Goal: Ask a question: Seek information or help from site administrators or community

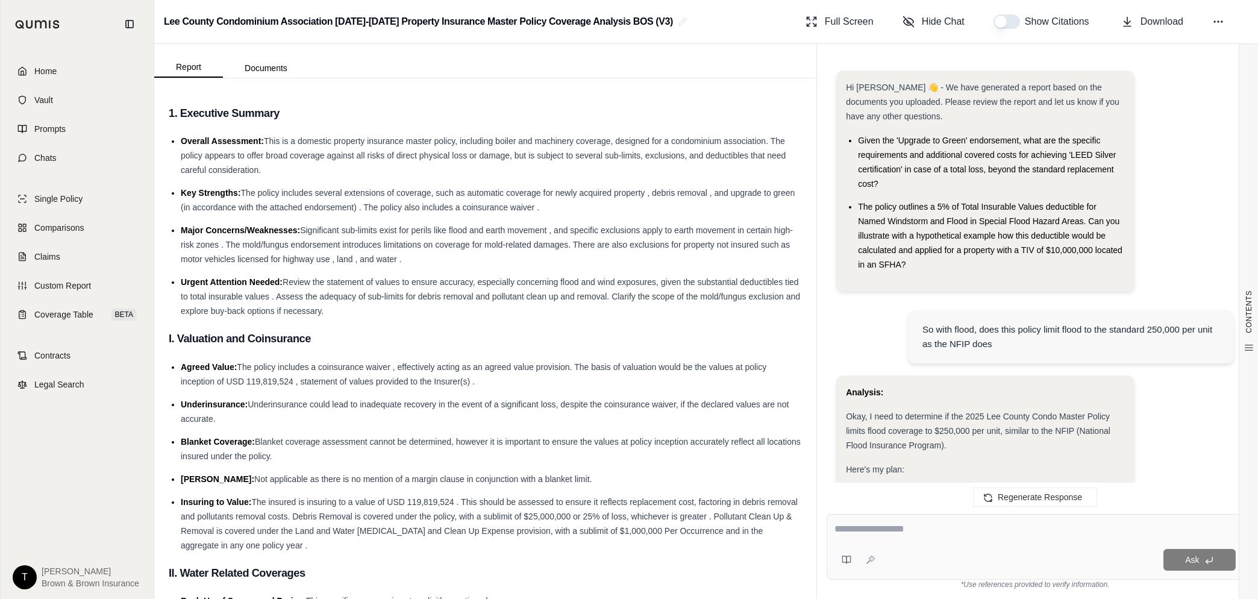
scroll to position [5478, 0]
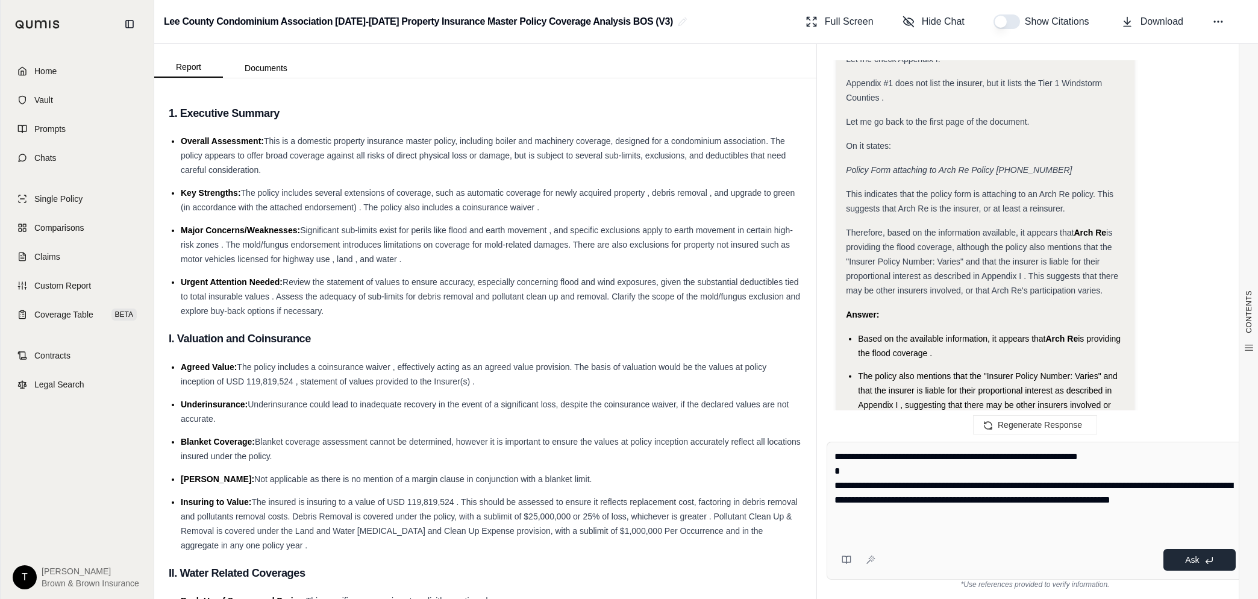
type textarea "**********"
click at [1200, 562] on button "Ask" at bounding box center [1199, 560] width 72 height 22
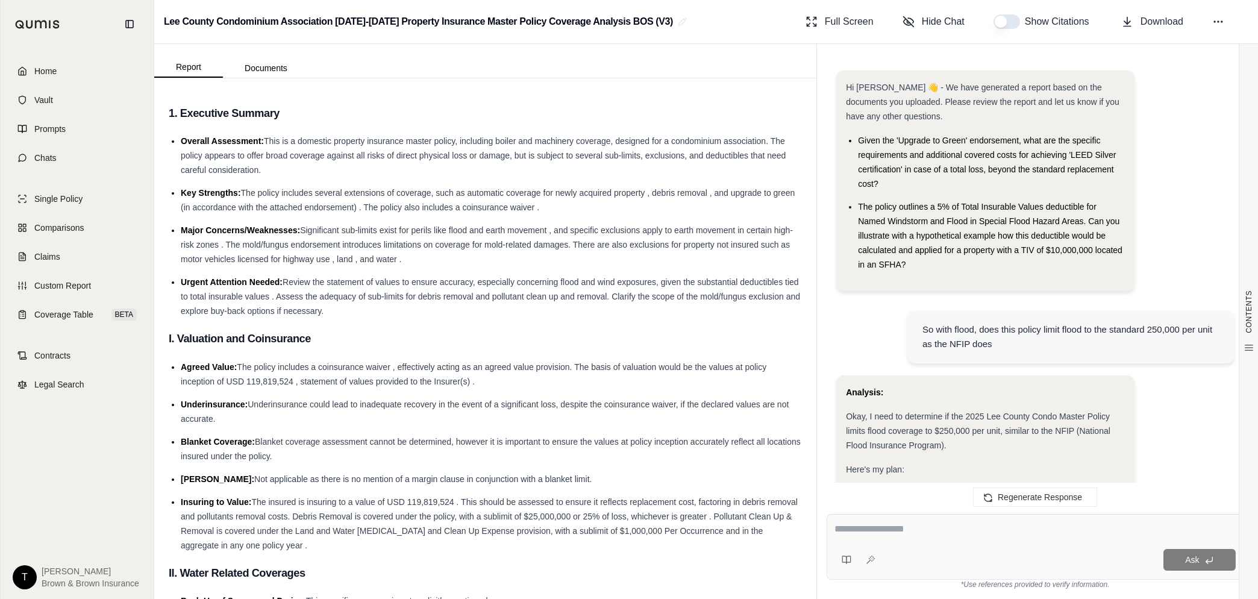
scroll to position [6413, 0]
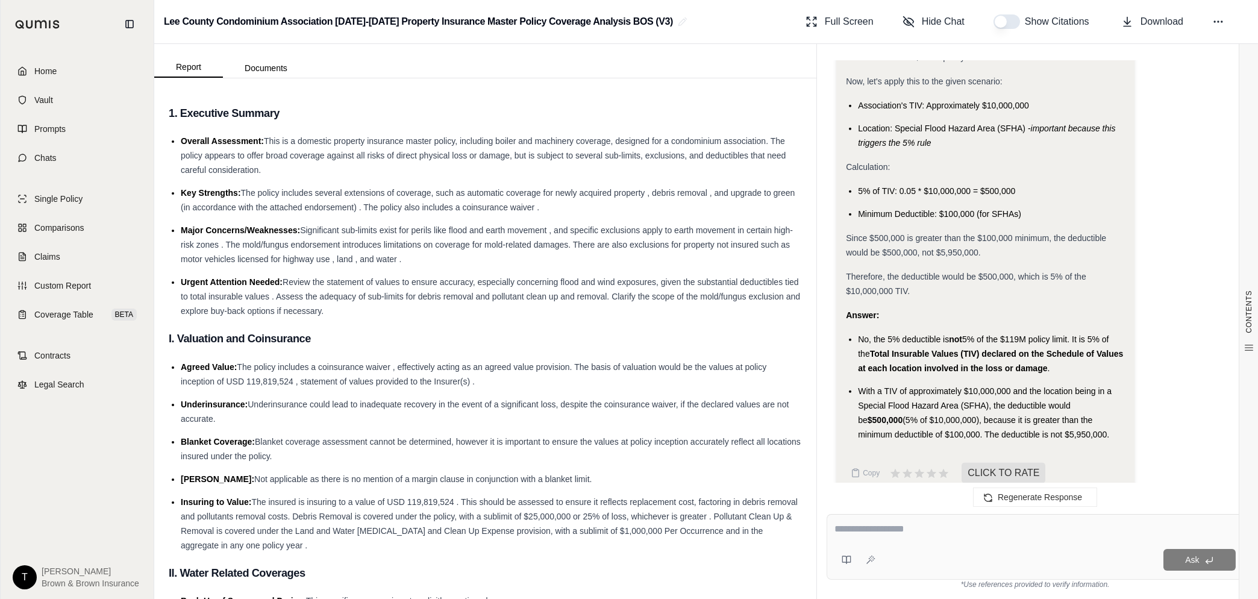
drag, startPoint x: 1081, startPoint y: 415, endPoint x: 855, endPoint y: 311, distance: 248.9
click at [855, 311] on div "Analysis: Okay, the question is about the flood deductible and whether it's 5% …" at bounding box center [985, 61] width 279 height 759
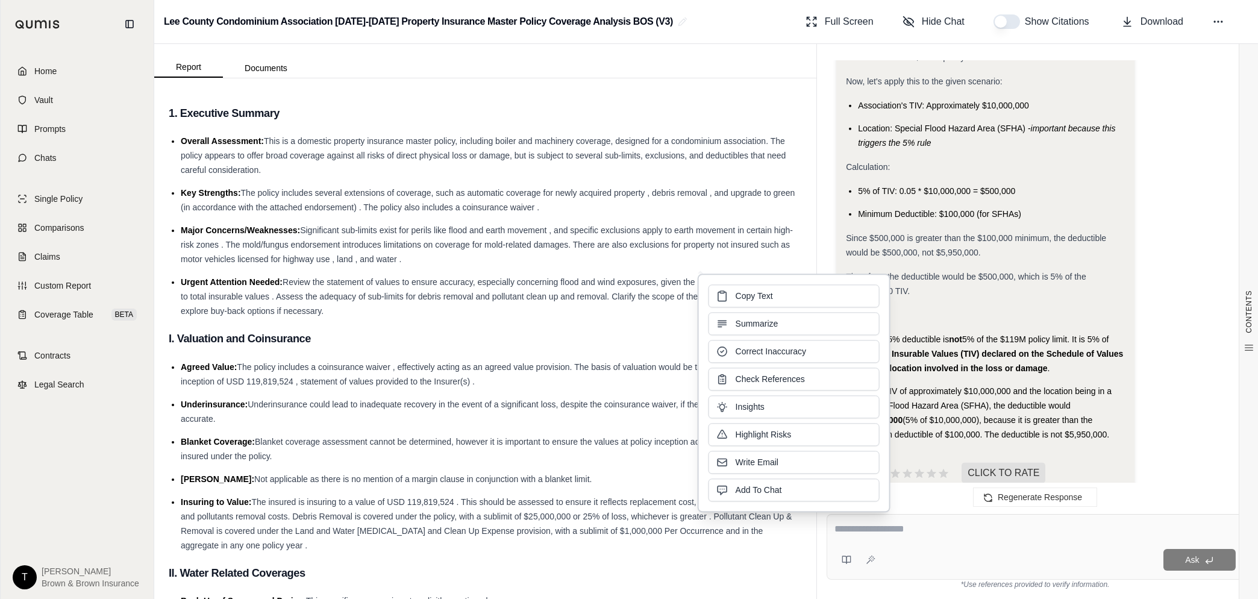
drag, startPoint x: 855, startPoint y: 311, endPoint x: 885, endPoint y: 332, distance: 36.4
drag, startPoint x: 885, startPoint y: 332, endPoint x: 783, endPoint y: 298, distance: 107.3
click at [782, 298] on button "Copy Text" at bounding box center [794, 295] width 171 height 23
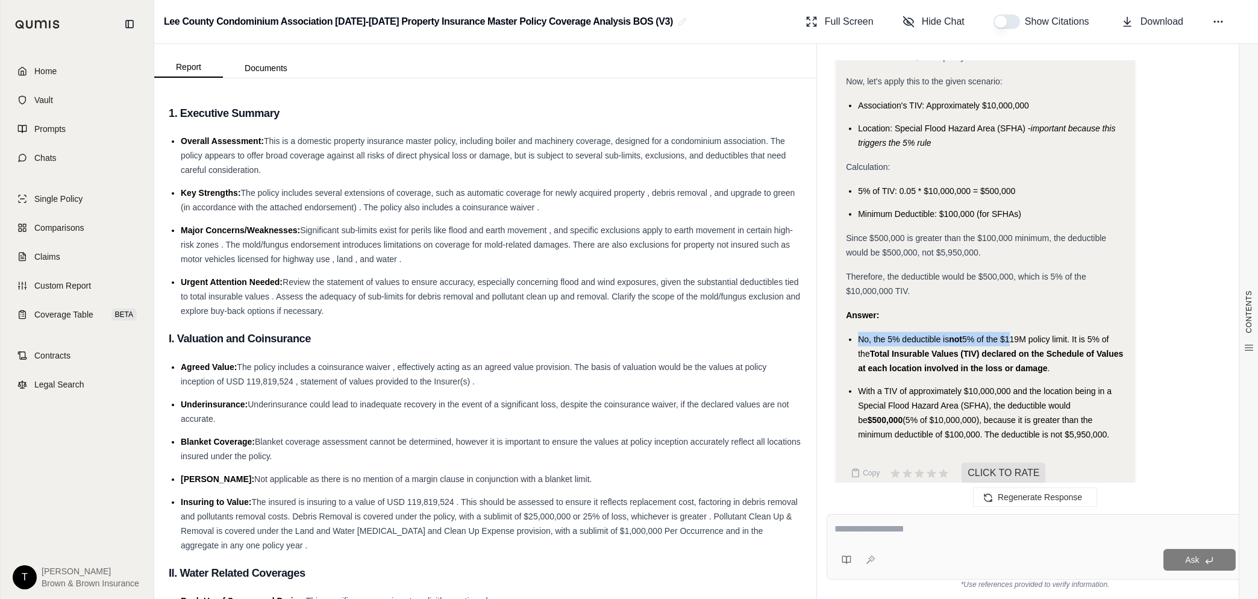
drag, startPoint x: 856, startPoint y: 317, endPoint x: 1011, endPoint y: 322, distance: 155.5
click at [1011, 332] on ul "No, the 5% deductible is not 5% of the $119M policy limit. It is 5% of the Tota…" at bounding box center [985, 387] width 279 height 110
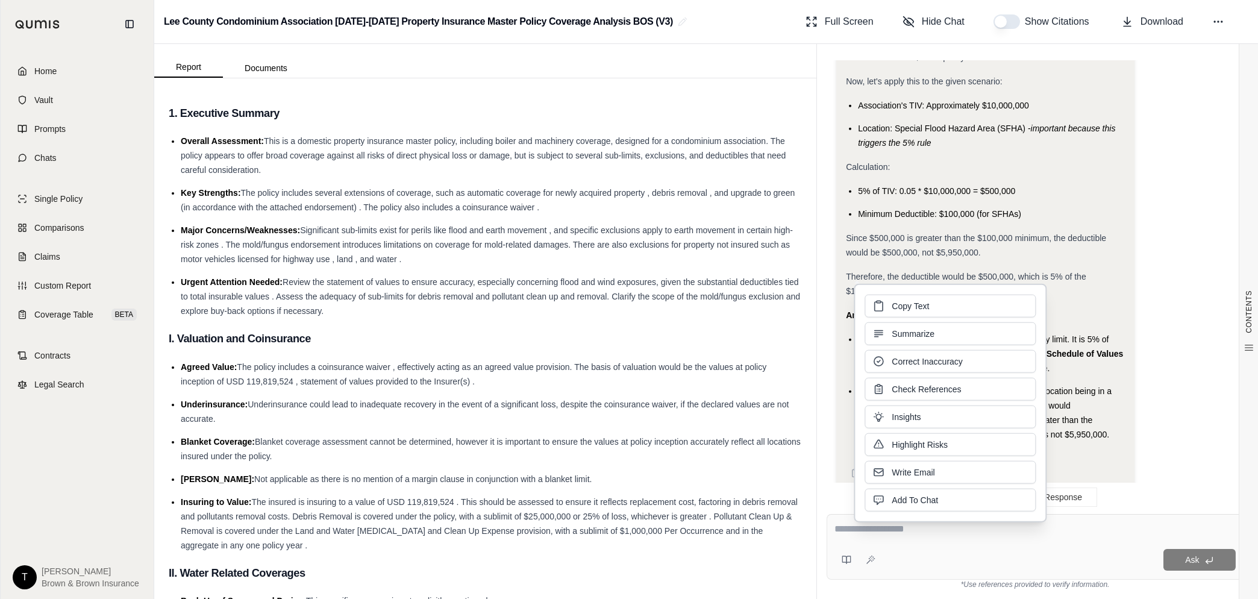
click at [849, 310] on strong "Answer:" at bounding box center [862, 315] width 33 height 10
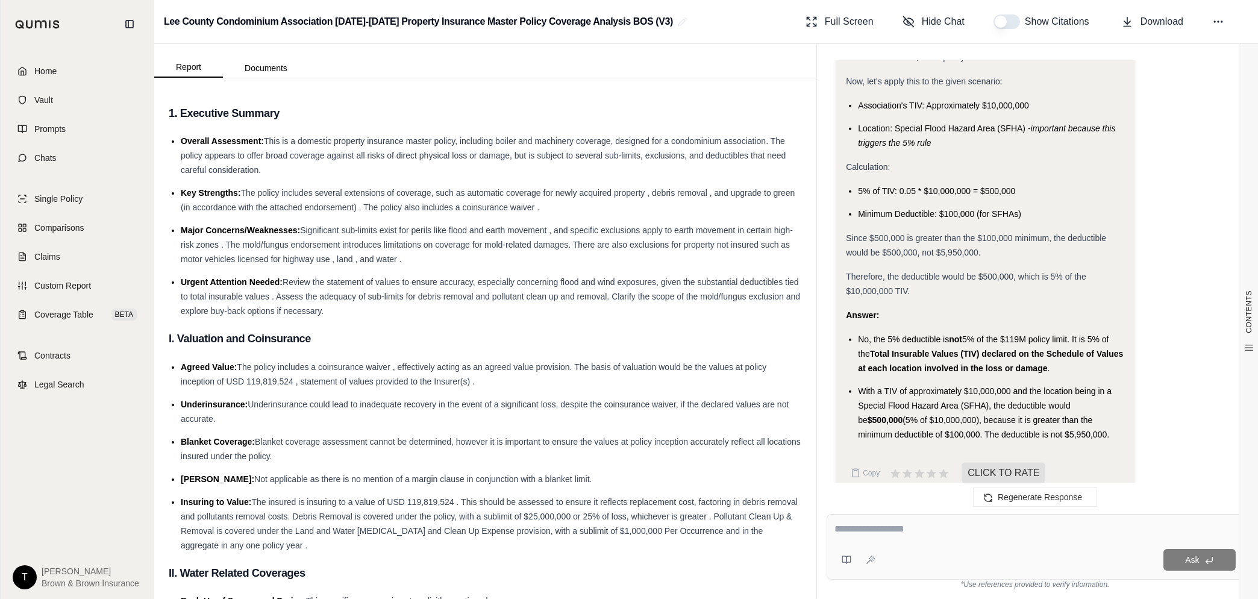
drag, startPoint x: 843, startPoint y: 295, endPoint x: 1084, endPoint y: 413, distance: 268.1
click at [1084, 413] on div "Analysis: Okay, the question is about the flood deductible and whether it's 5% …" at bounding box center [985, 84] width 298 height 822
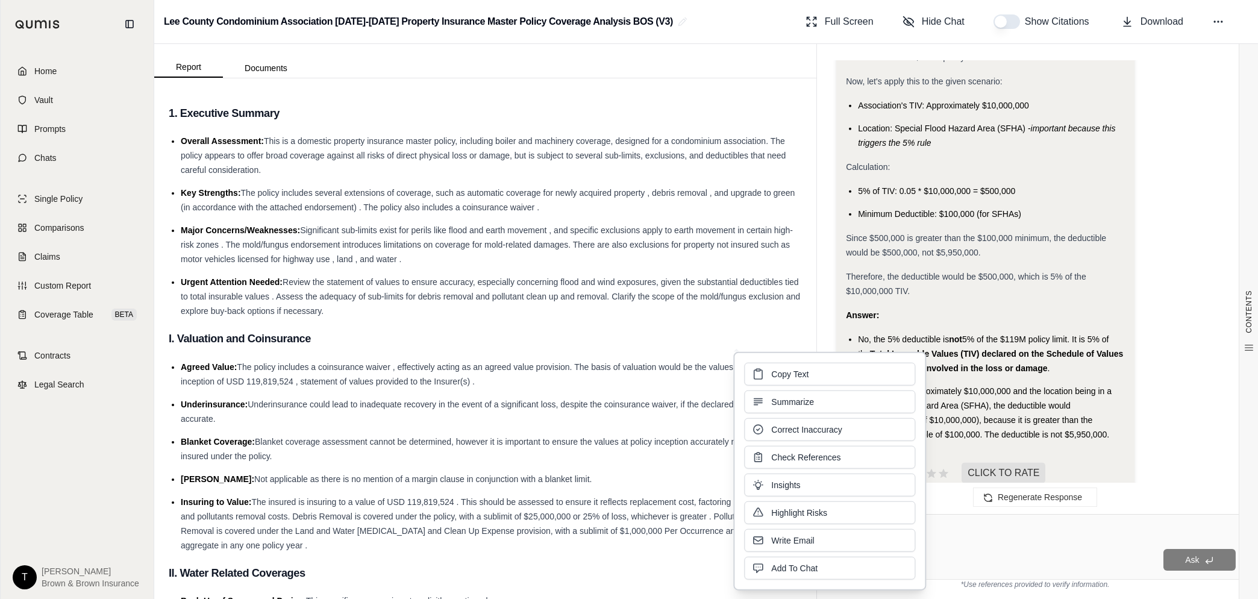
drag, startPoint x: 890, startPoint y: 390, endPoint x: 789, endPoint y: 372, distance: 102.8
click at [789, 372] on span "Copy Text" at bounding box center [789, 374] width 37 height 12
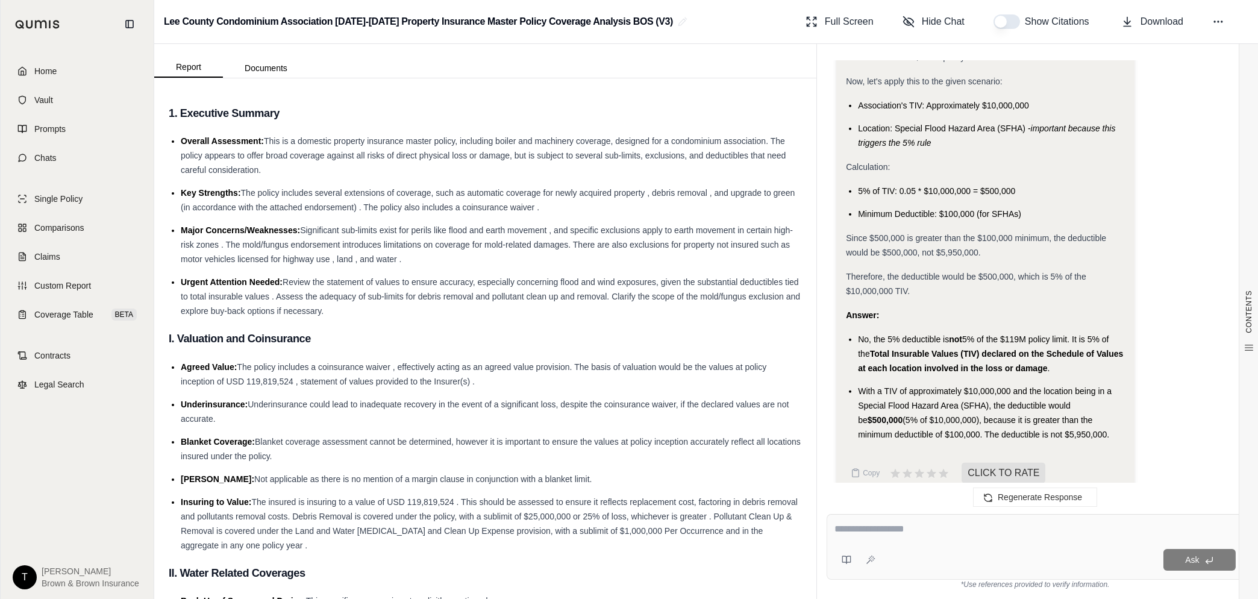
click at [942, 526] on textarea at bounding box center [1034, 529] width 401 height 14
paste textarea "**********"
type textarea "**********"
click at [1209, 556] on icon at bounding box center [1209, 560] width 10 height 10
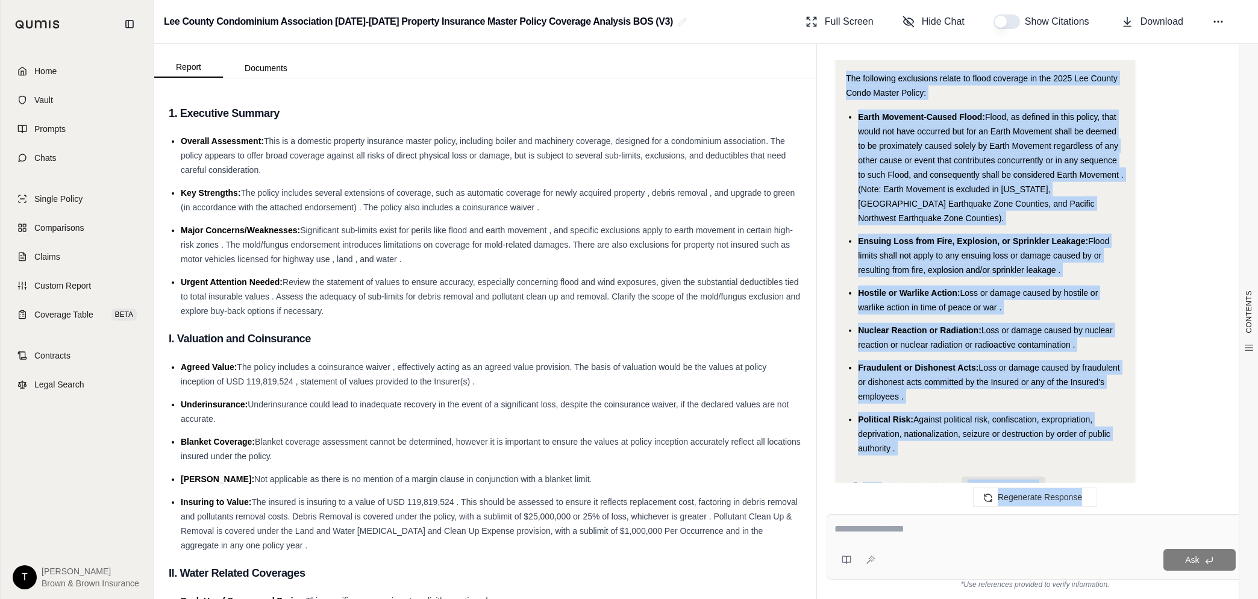
scroll to position [8337, 0]
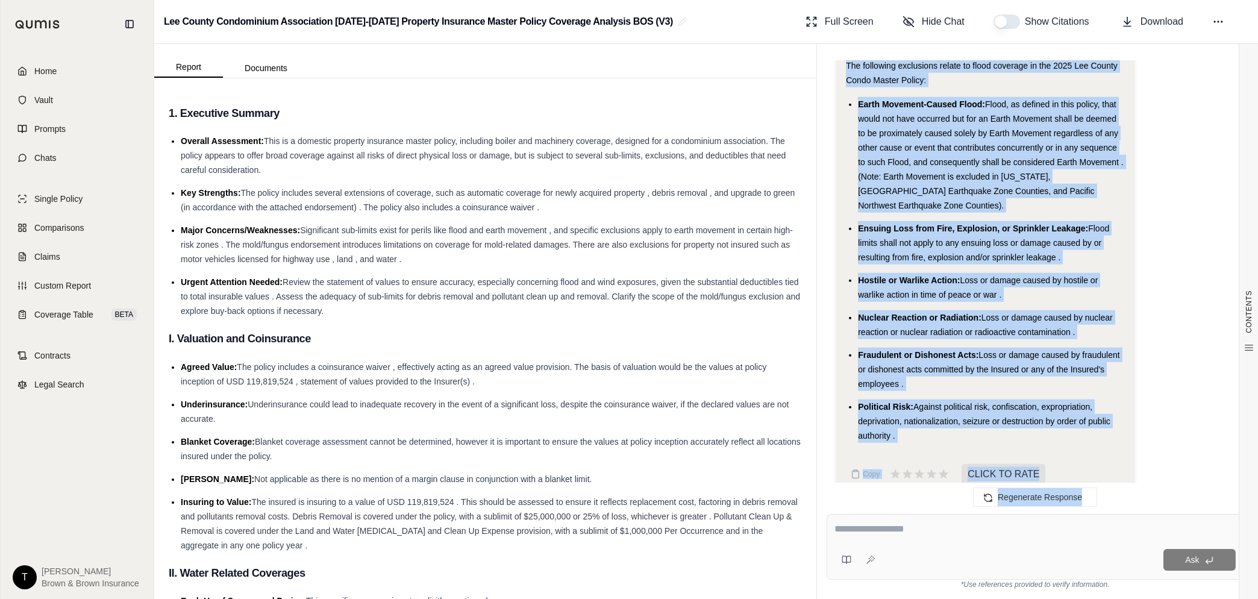
drag, startPoint x: 846, startPoint y: 195, endPoint x: 1091, endPoint y: 422, distance: 333.4
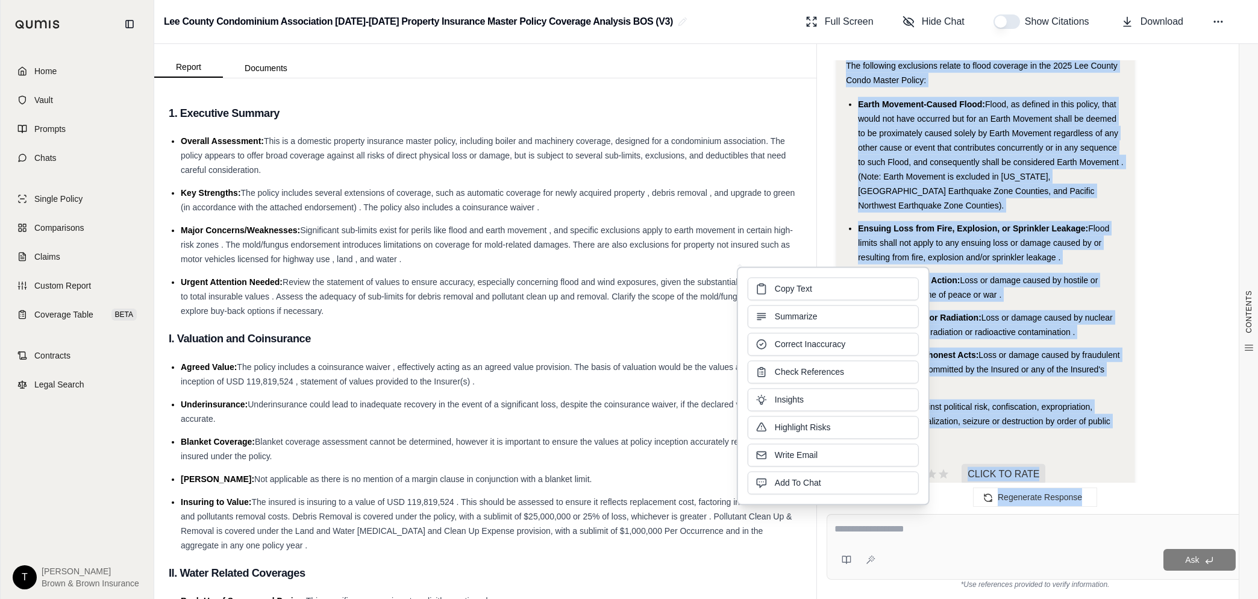
drag, startPoint x: 894, startPoint y: 305, endPoint x: 816, endPoint y: 286, distance: 80.1
click at [816, 286] on button "Copy Text" at bounding box center [833, 288] width 171 height 23
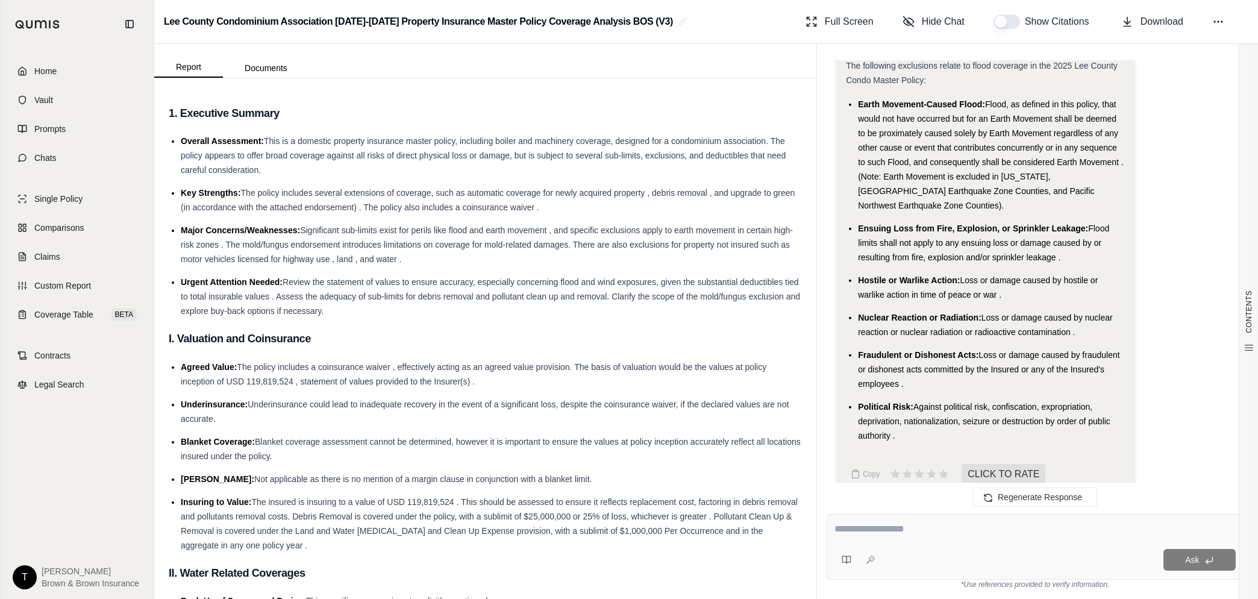
click at [897, 536] on textarea at bounding box center [1034, 529] width 401 height 14
type textarea "**********"
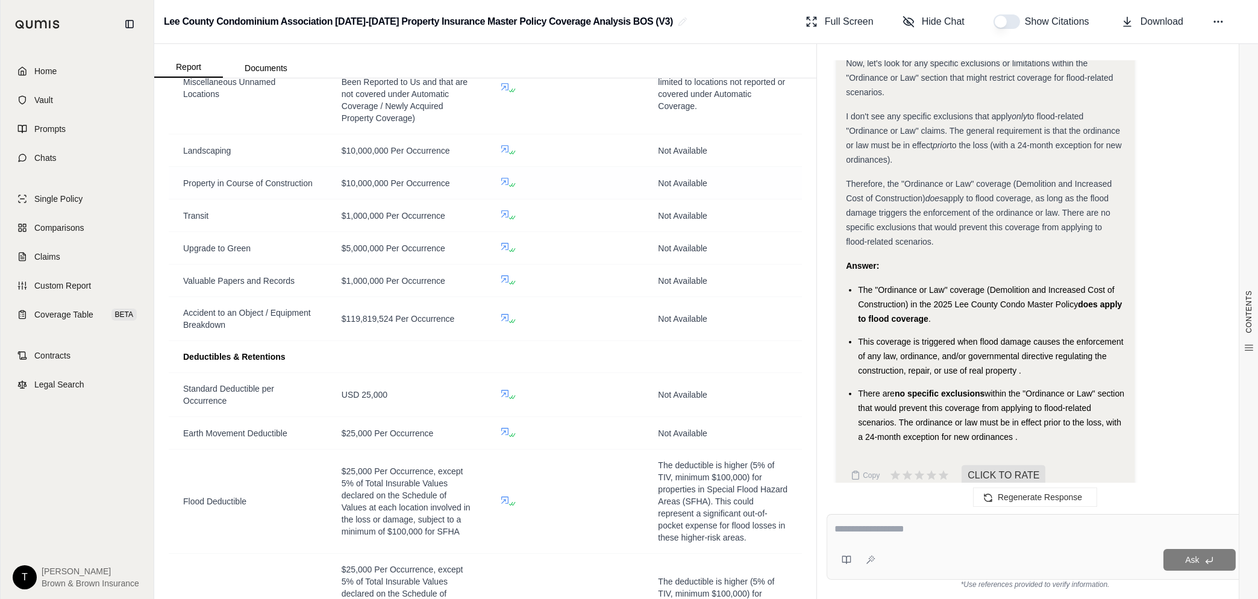
scroll to position [5950, 0]
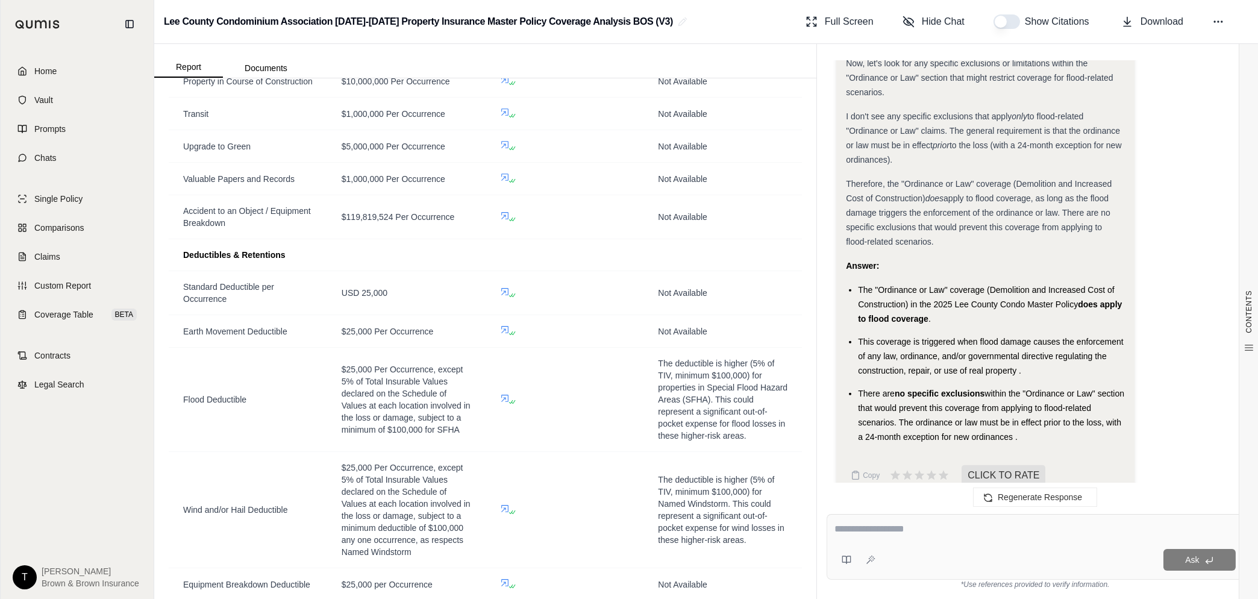
click at [1011, 19] on button "button" at bounding box center [1006, 21] width 27 height 14
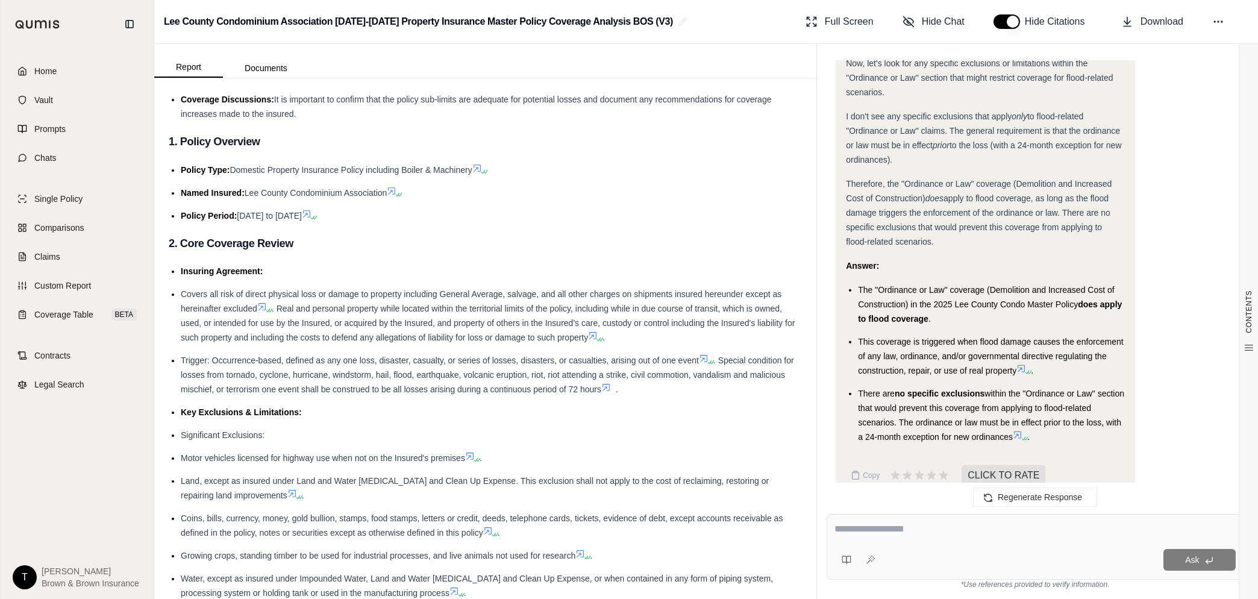
scroll to position [1054, 0]
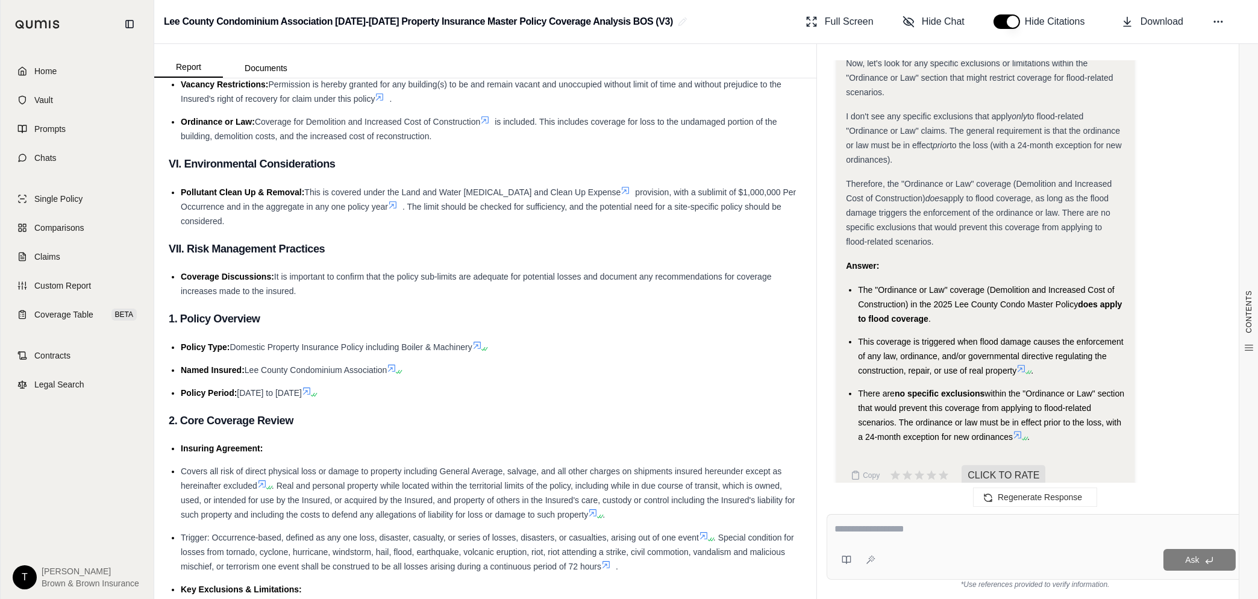
click at [898, 531] on textarea at bounding box center [1034, 529] width 401 height 14
type textarea "**********"
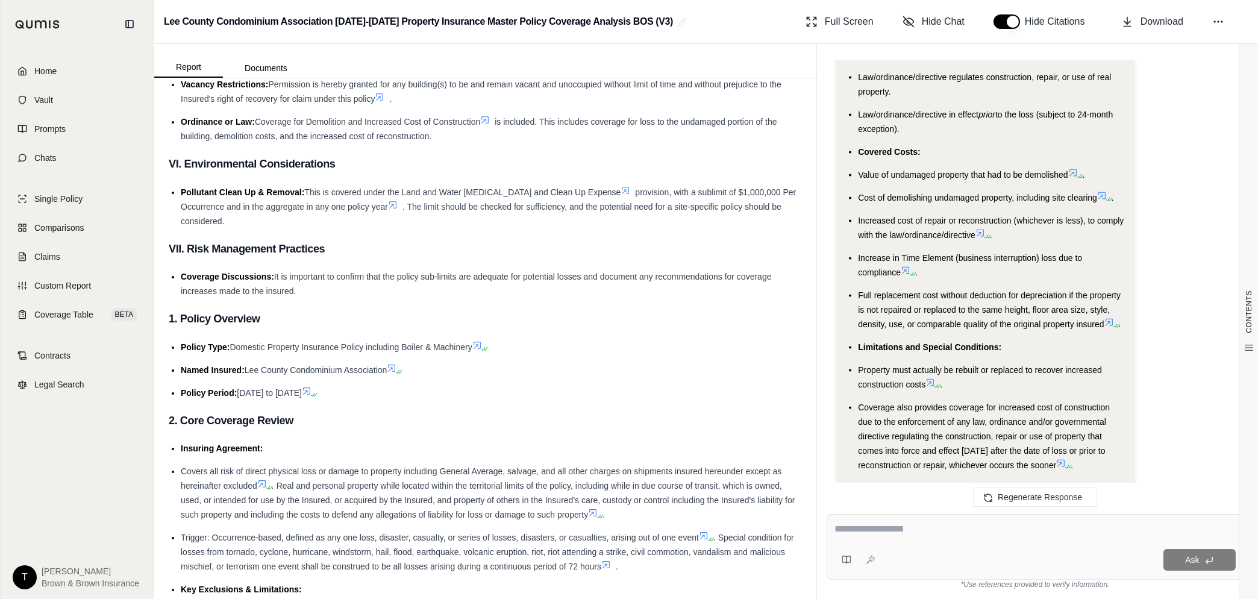
scroll to position [12397, 0]
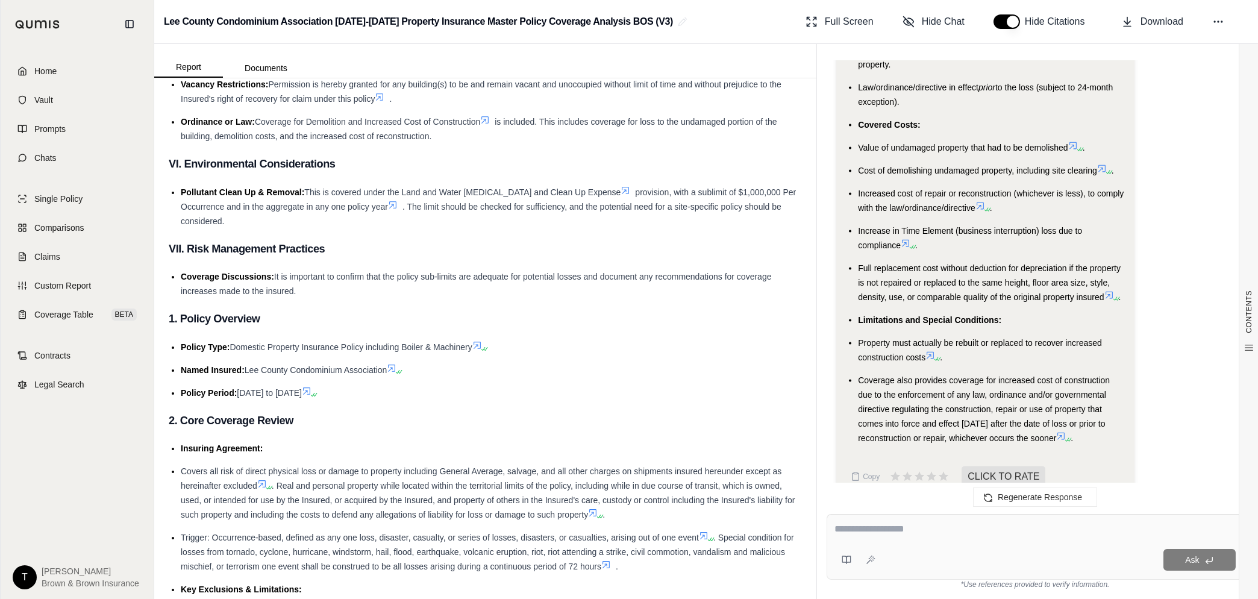
click at [919, 527] on textarea at bounding box center [1034, 529] width 401 height 14
type textarea "*"
click at [1013, 503] on button "Regenerate Response" at bounding box center [1035, 496] width 124 height 19
click at [890, 527] on textarea at bounding box center [1034, 529] width 401 height 14
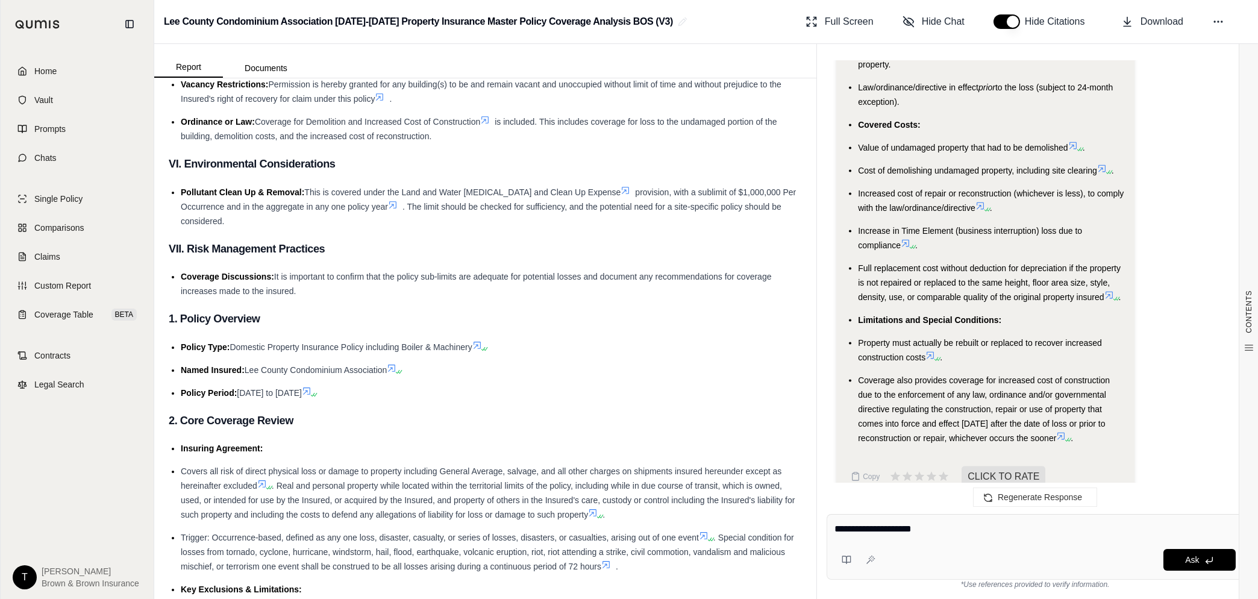
type textarea "**********"
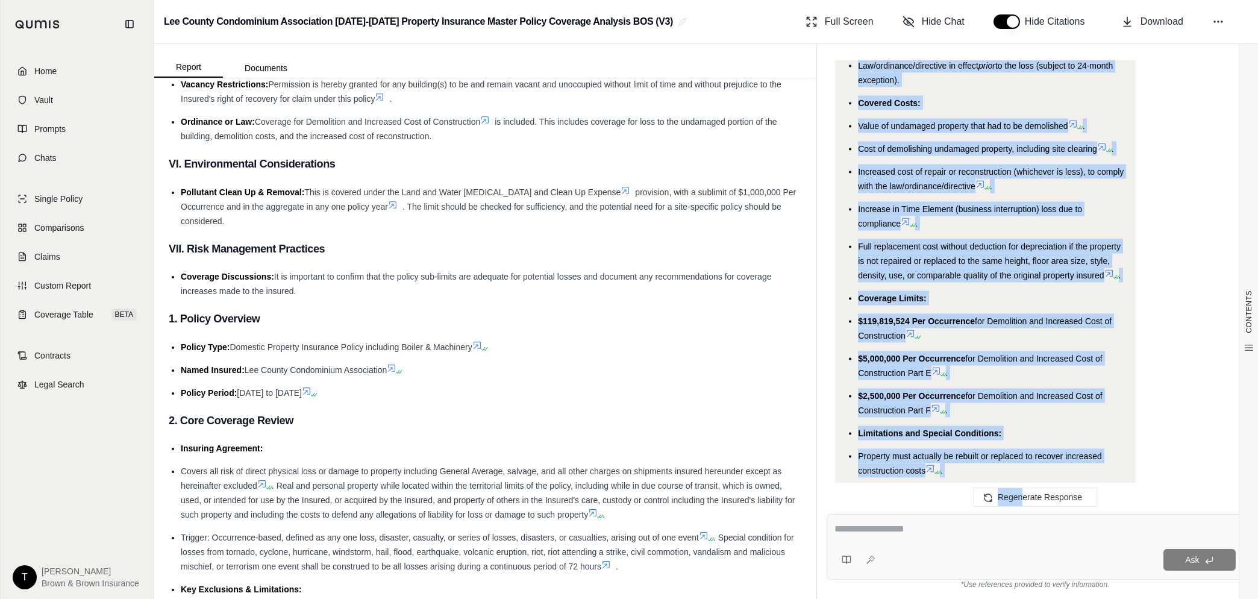
scroll to position [13619, 0]
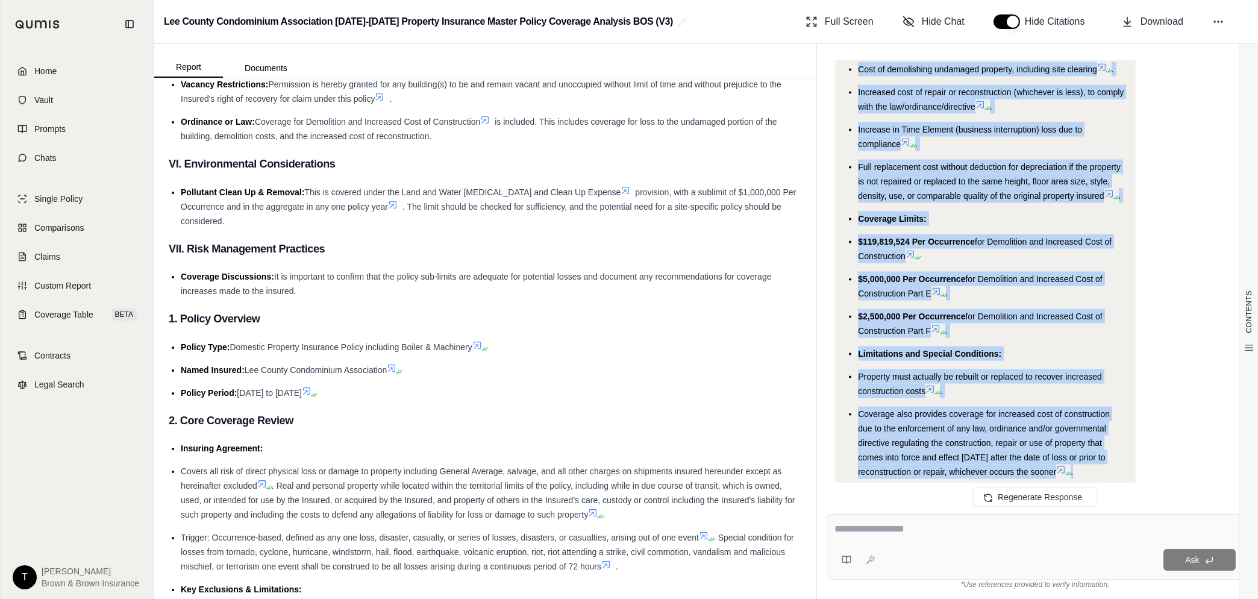
drag, startPoint x: 865, startPoint y: 218, endPoint x: 1104, endPoint y: 453, distance: 335.3
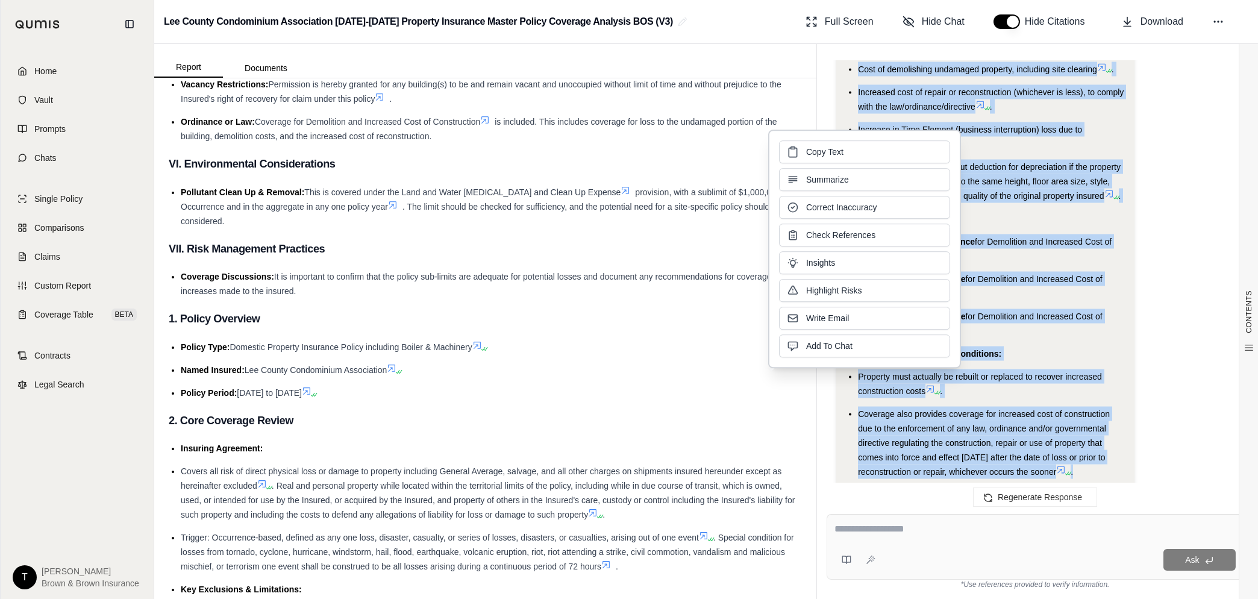
drag, startPoint x: 925, startPoint y: 418, endPoint x: 895, endPoint y: 230, distance: 191.0
click at [803, 153] on button "Copy Text" at bounding box center [864, 151] width 171 height 23
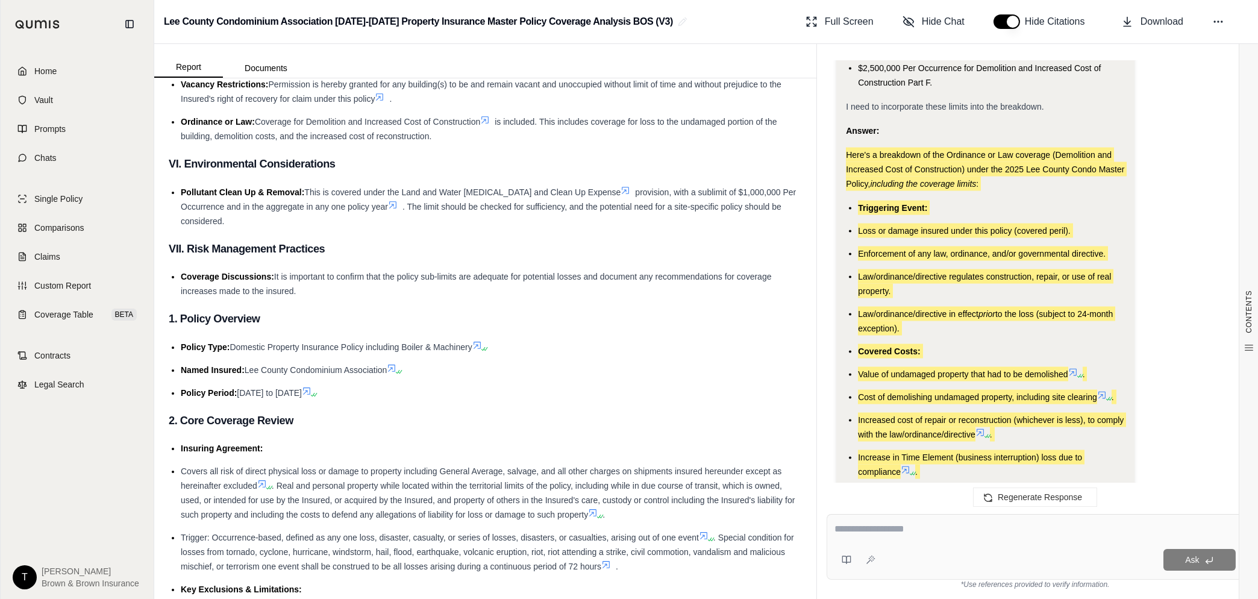
scroll to position [13317, 0]
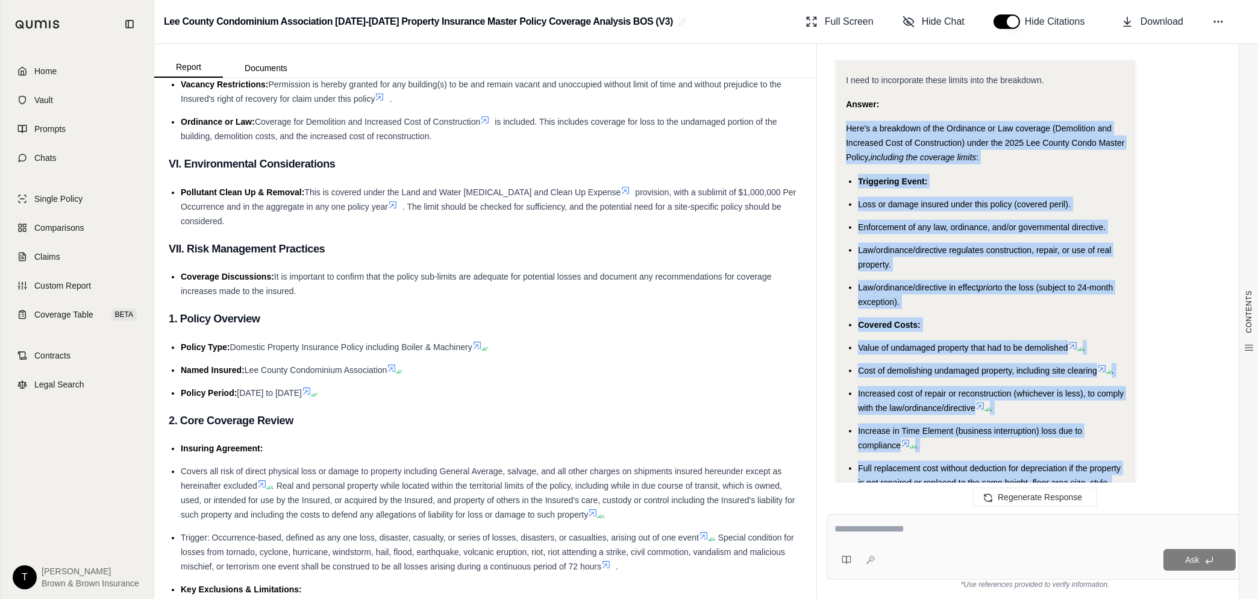
click at [1007, 292] on ul "Triggering Event: Loss or damage insured under this policy (covered peril). Enf…" at bounding box center [985, 477] width 279 height 606
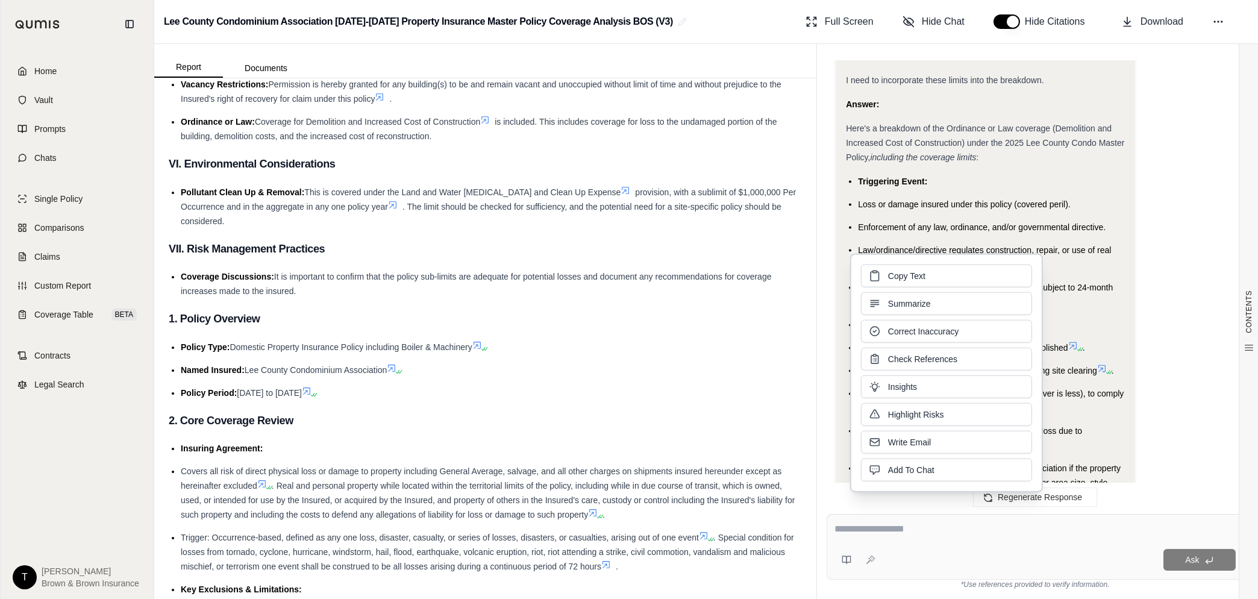
click at [1094, 280] on li "Law/ordinance/directive in effect prior to the loss (subject to 24-month except…" at bounding box center [991, 294] width 267 height 29
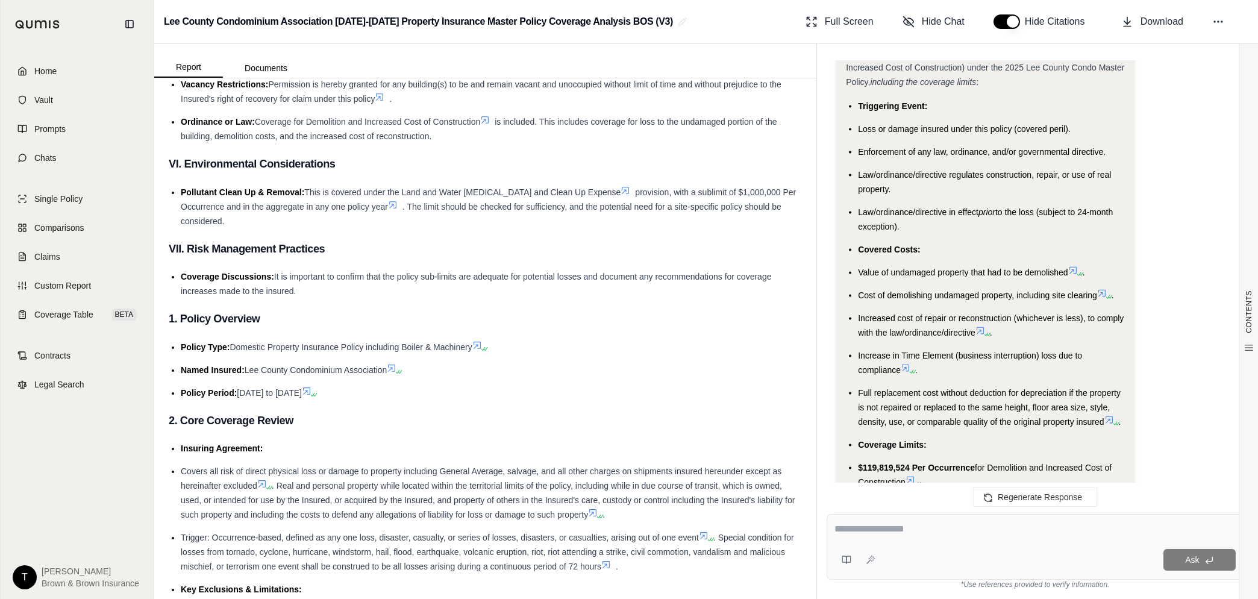
scroll to position [13468, 0]
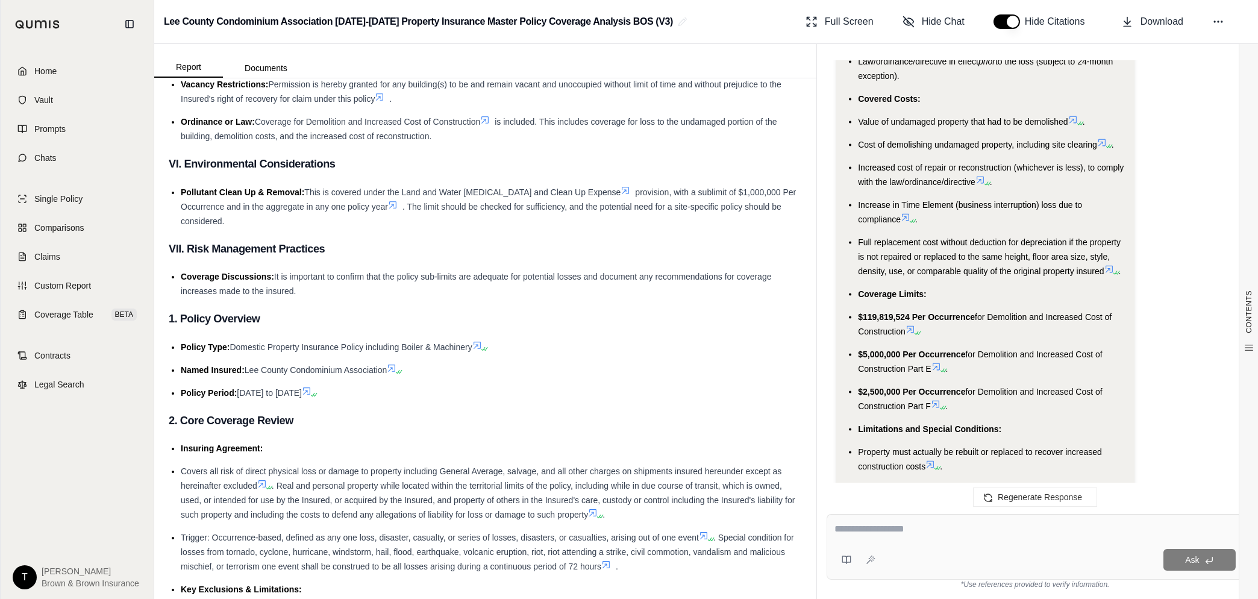
click at [914, 325] on icon at bounding box center [911, 330] width 10 height 10
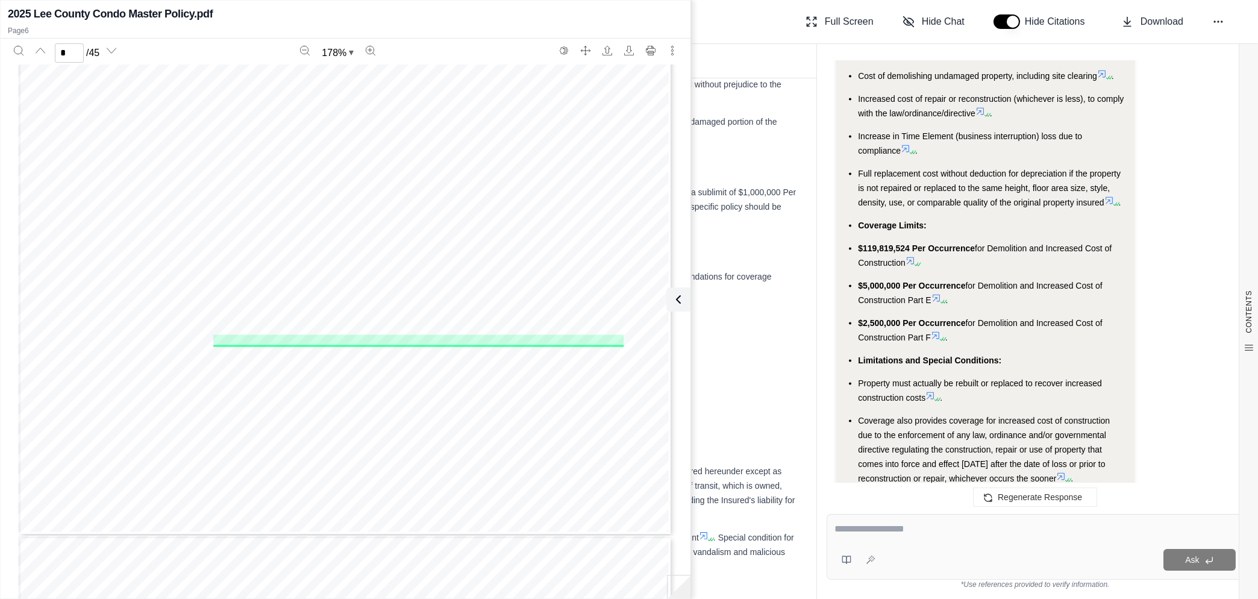
scroll to position [13576, 0]
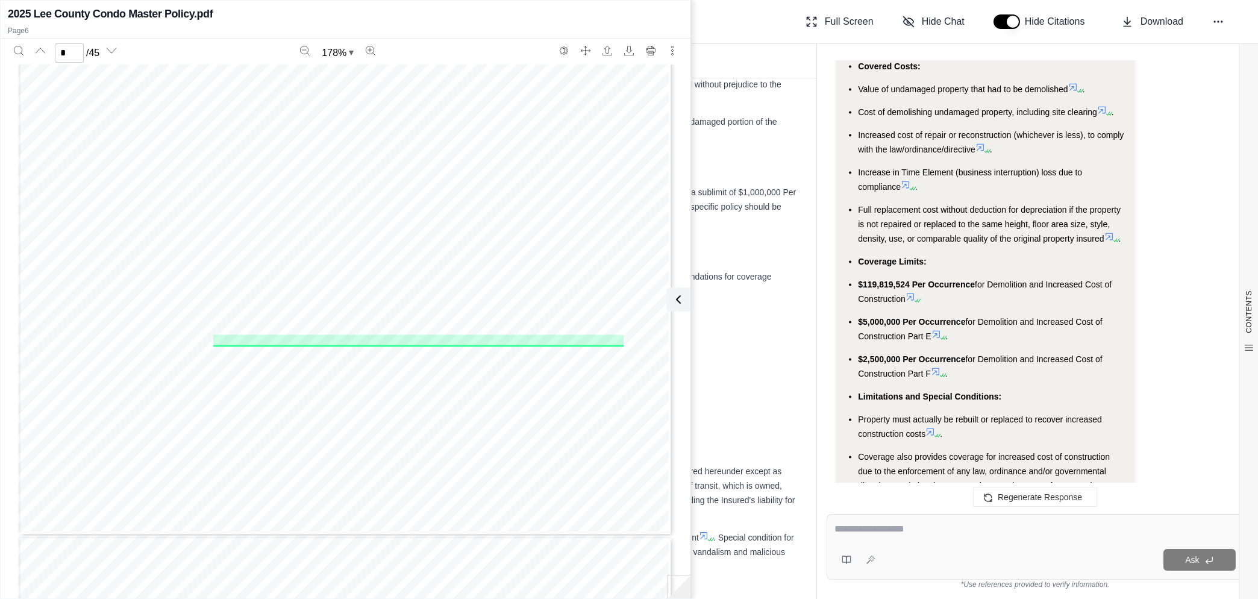
click at [915, 297] on icon at bounding box center [916, 300] width 7 height 7
click at [912, 292] on icon at bounding box center [911, 297] width 10 height 10
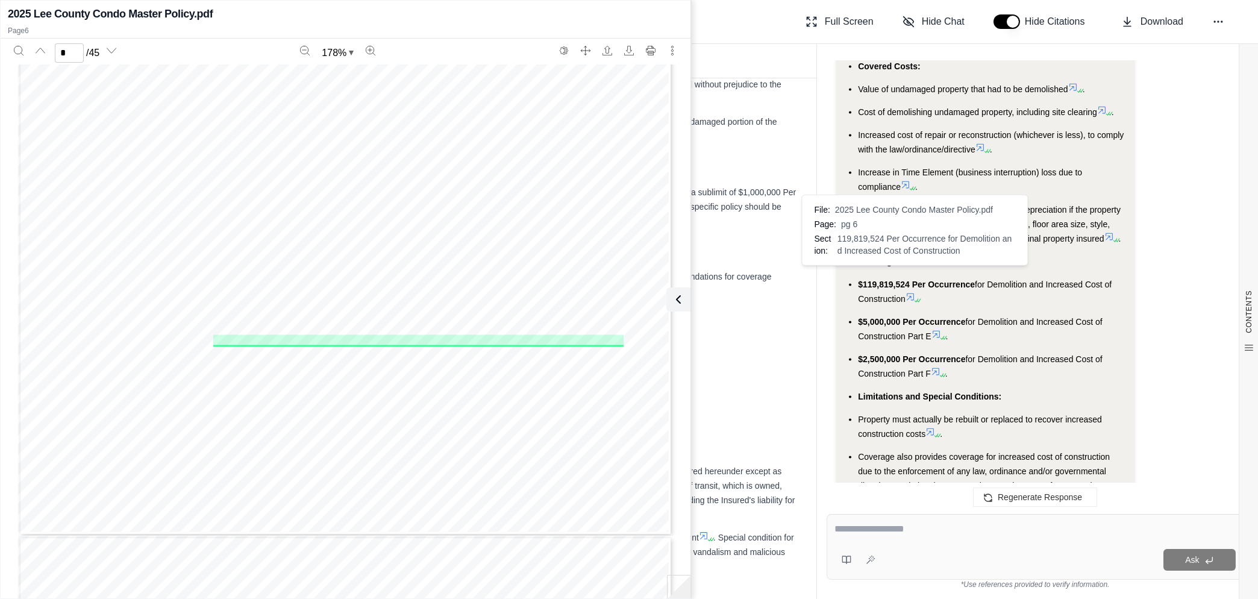
click at [922, 297] on icon at bounding box center [918, 300] width 7 height 7
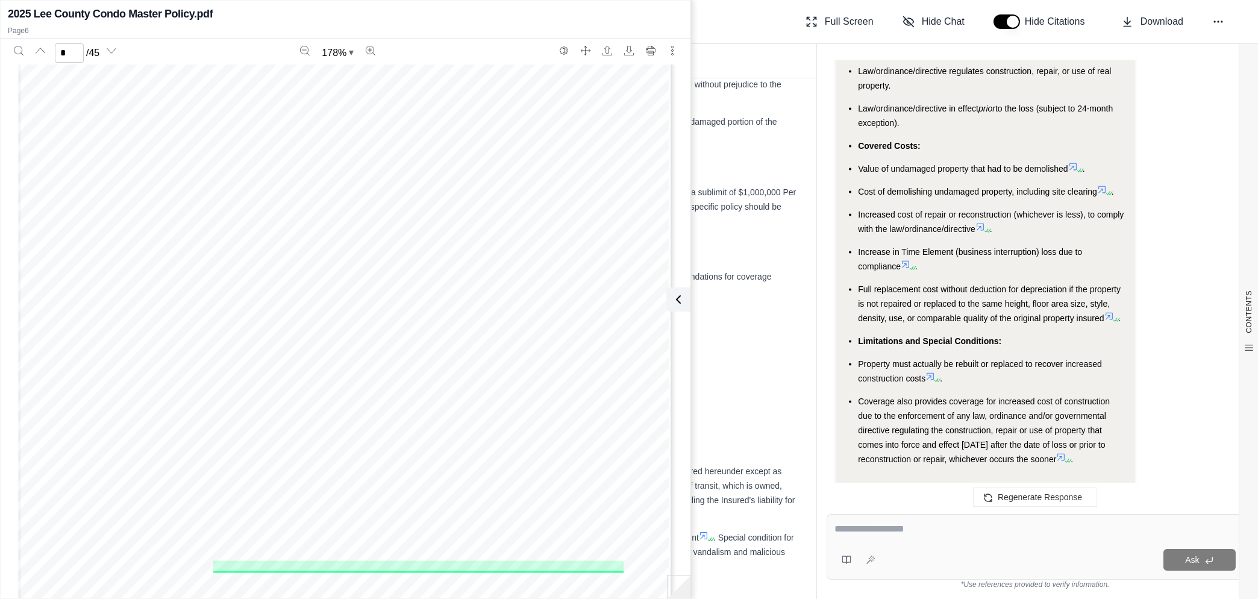
scroll to position [12371, 0]
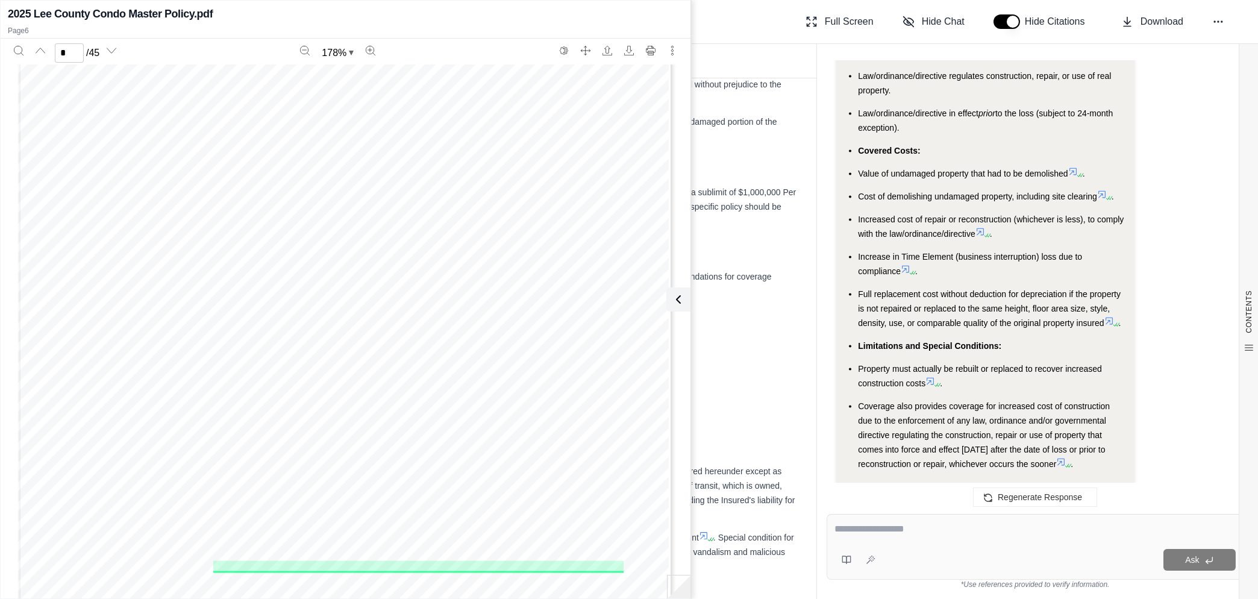
click at [1075, 149] on div "Hi [PERSON_NAME] 👋 - We have generated a report based on the documents you uplo…" at bounding box center [1035, 278] width 417 height 434
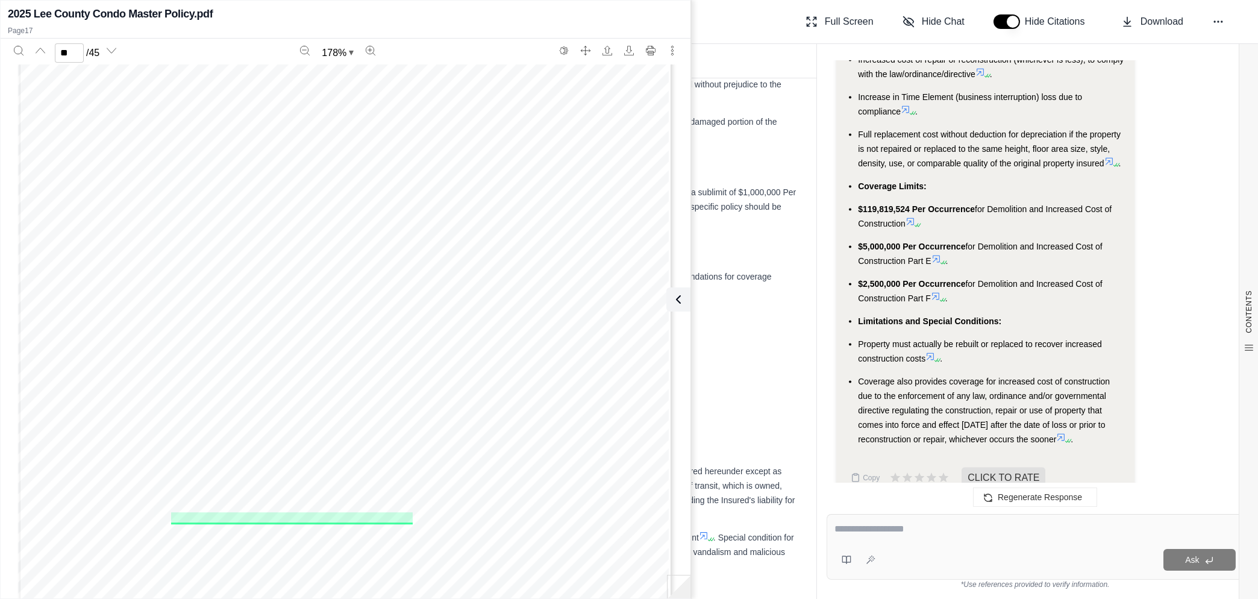
scroll to position [13786, 0]
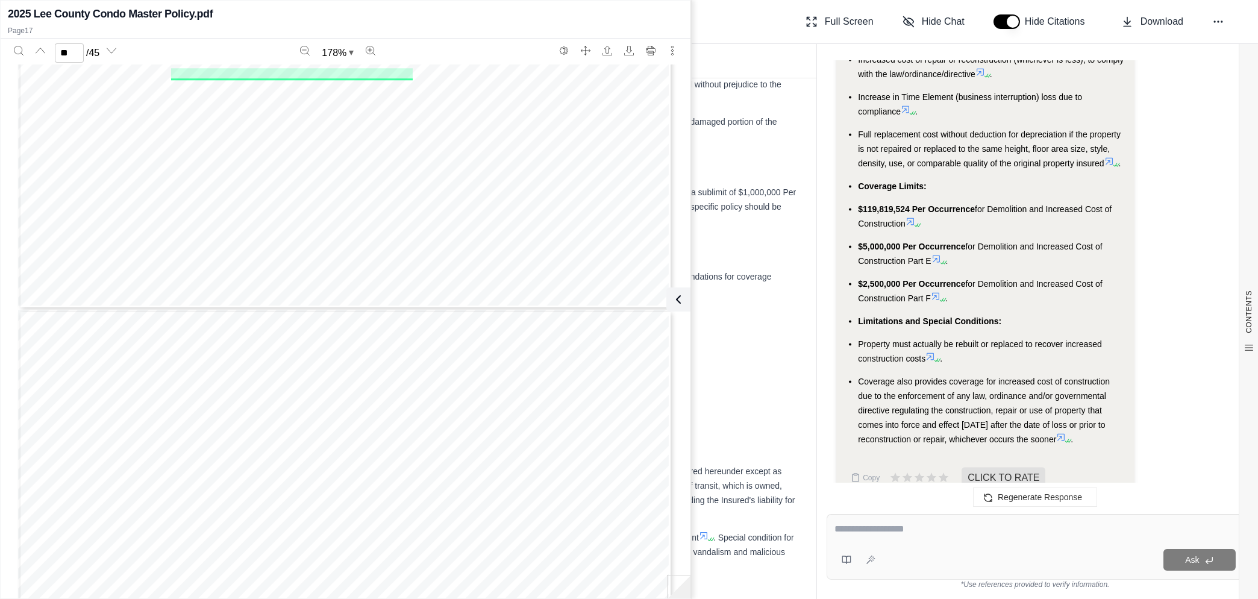
type input "**"
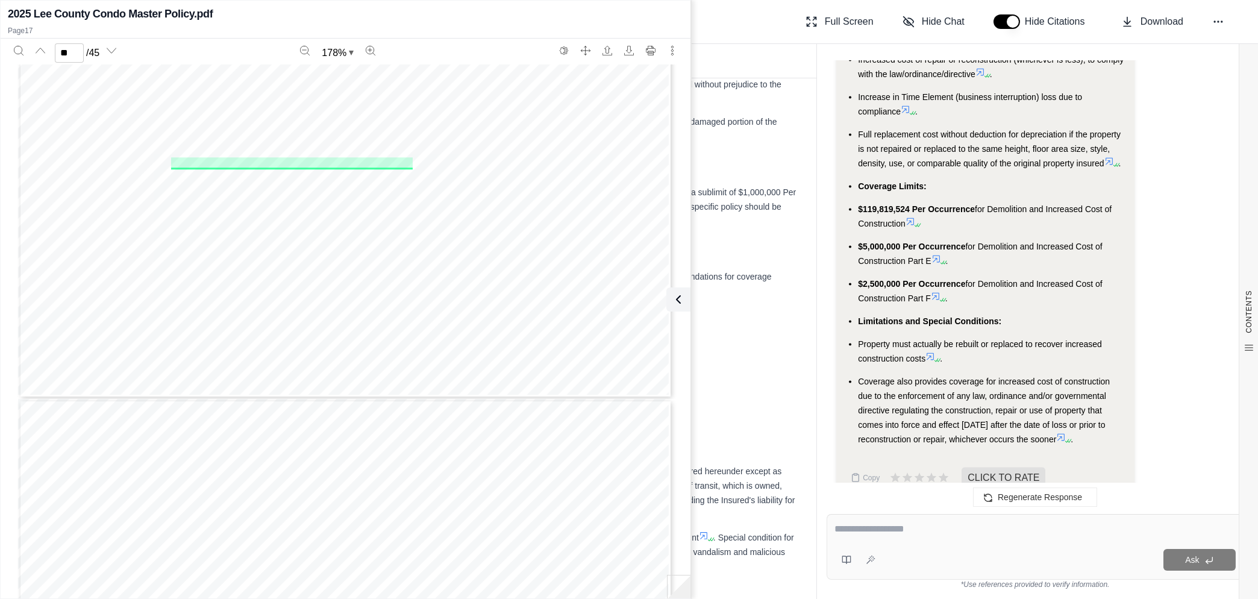
scroll to position [14012, 0]
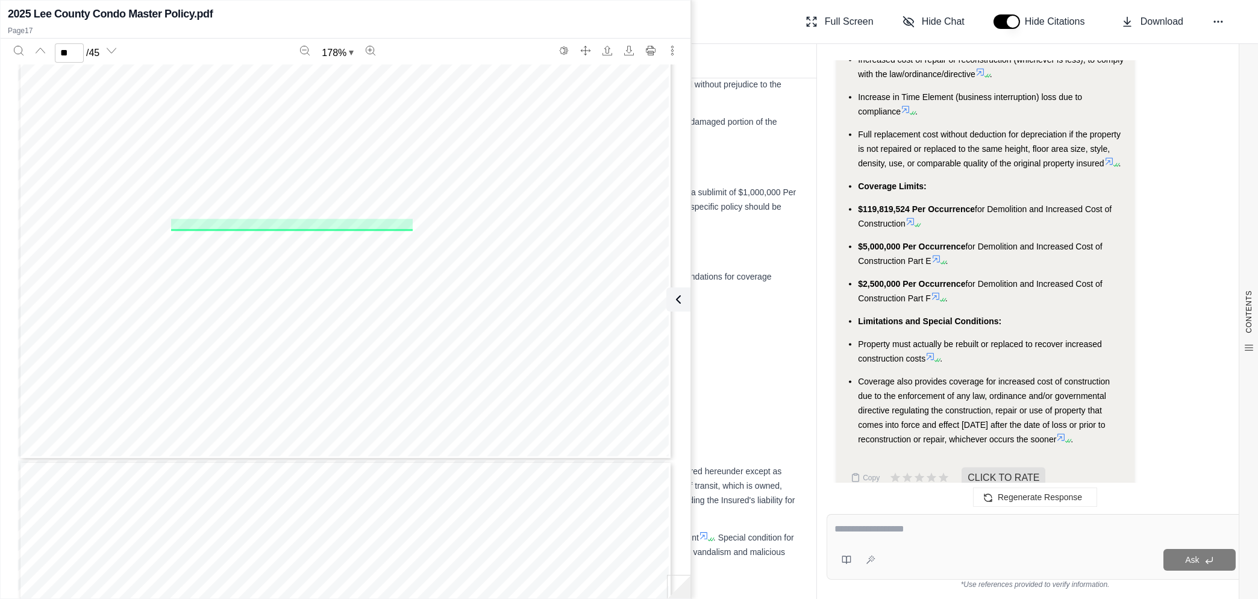
click at [1065, 434] on icon at bounding box center [1061, 437] width 7 height 7
click at [679, 299] on icon at bounding box center [678, 299] width 14 height 14
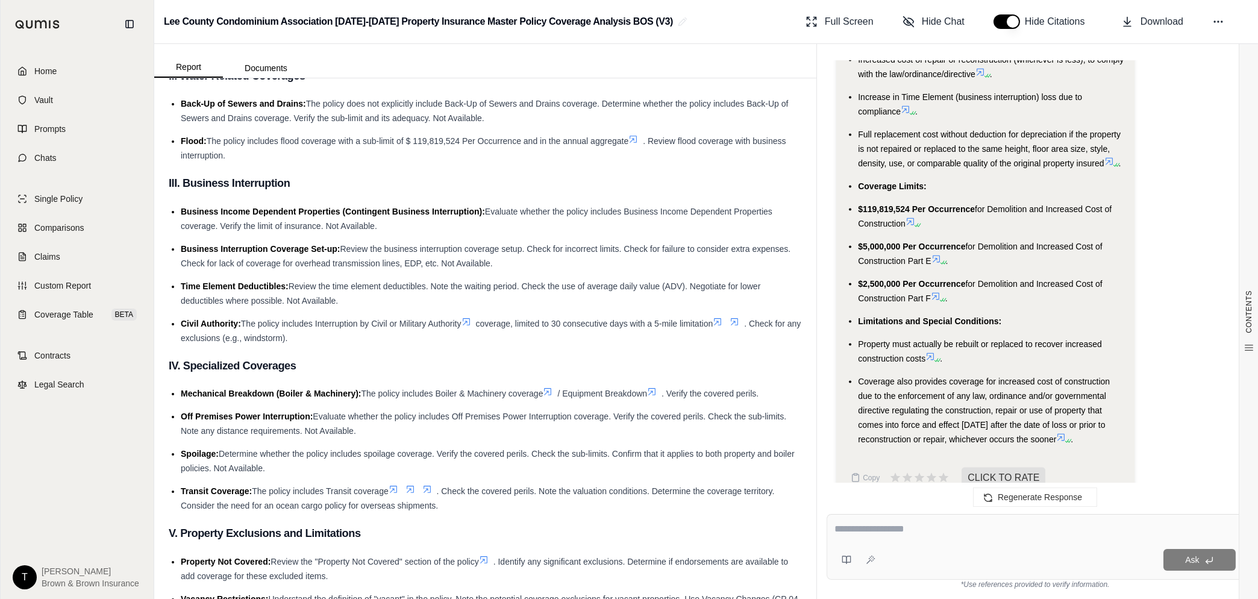
scroll to position [8661, 0]
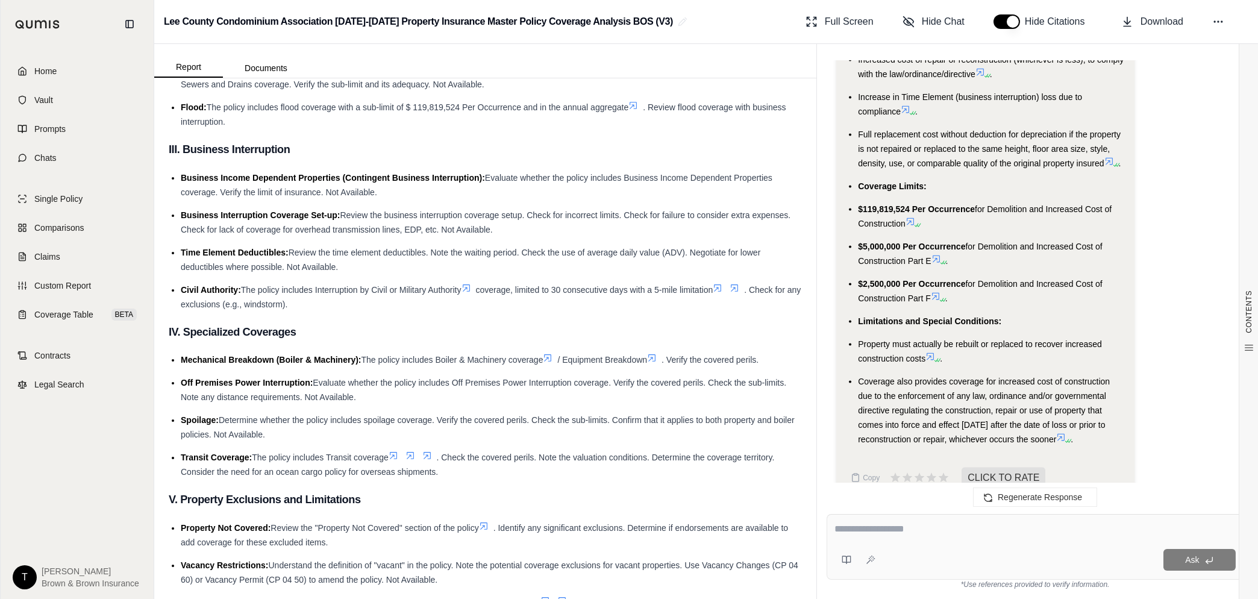
click at [39, 67] on span "Home" at bounding box center [45, 71] width 22 height 12
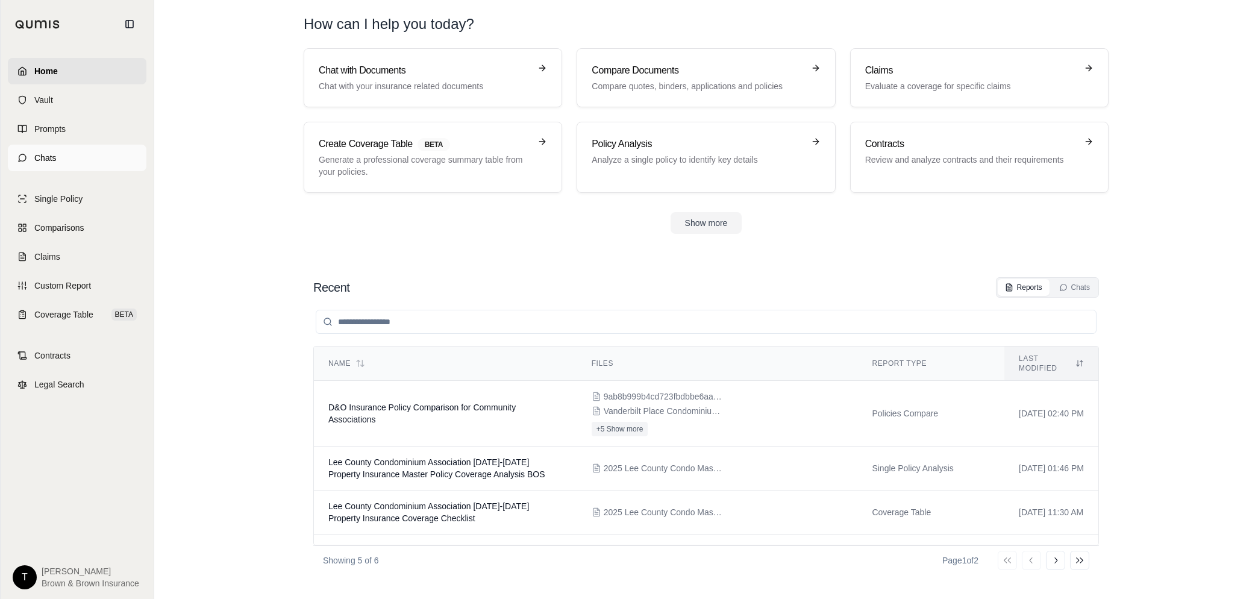
click at [43, 164] on link "Chats" at bounding box center [77, 158] width 139 height 27
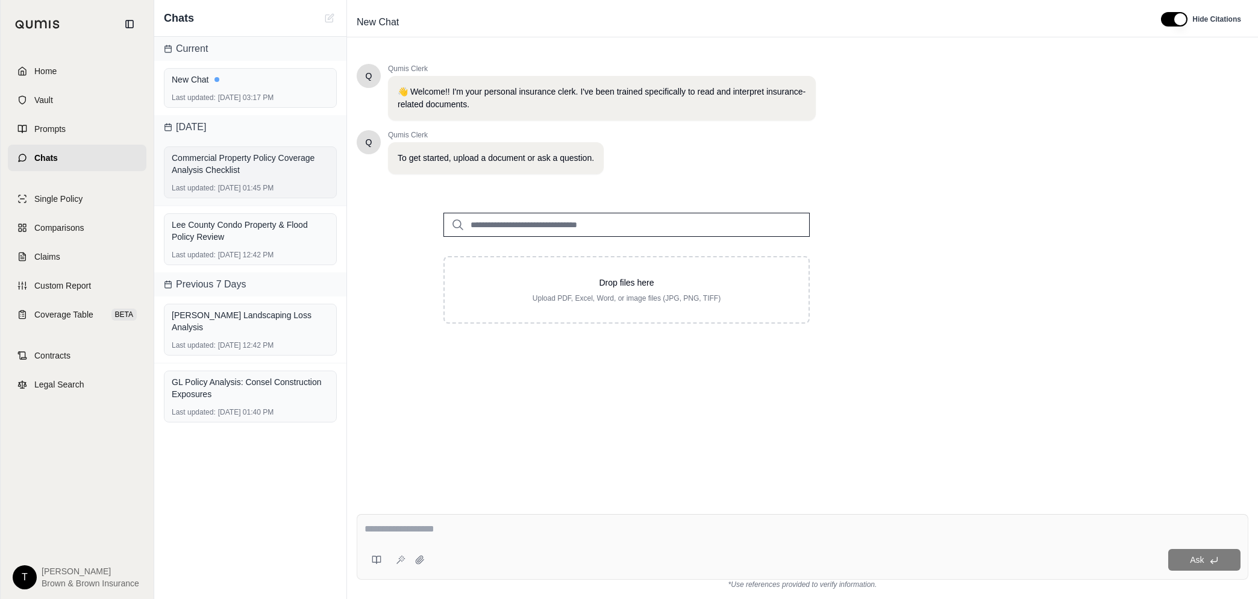
click at [231, 165] on div "Commercial Property Policy Coverage Analysis Checklist" at bounding box center [250, 164] width 157 height 24
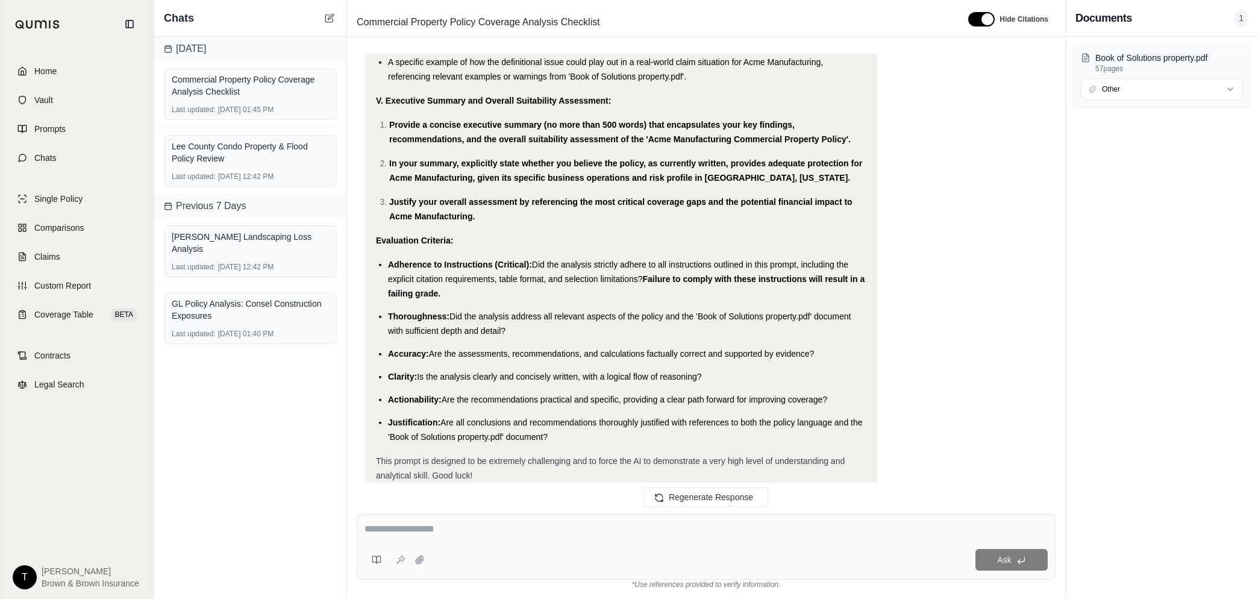
scroll to position [7322, 0]
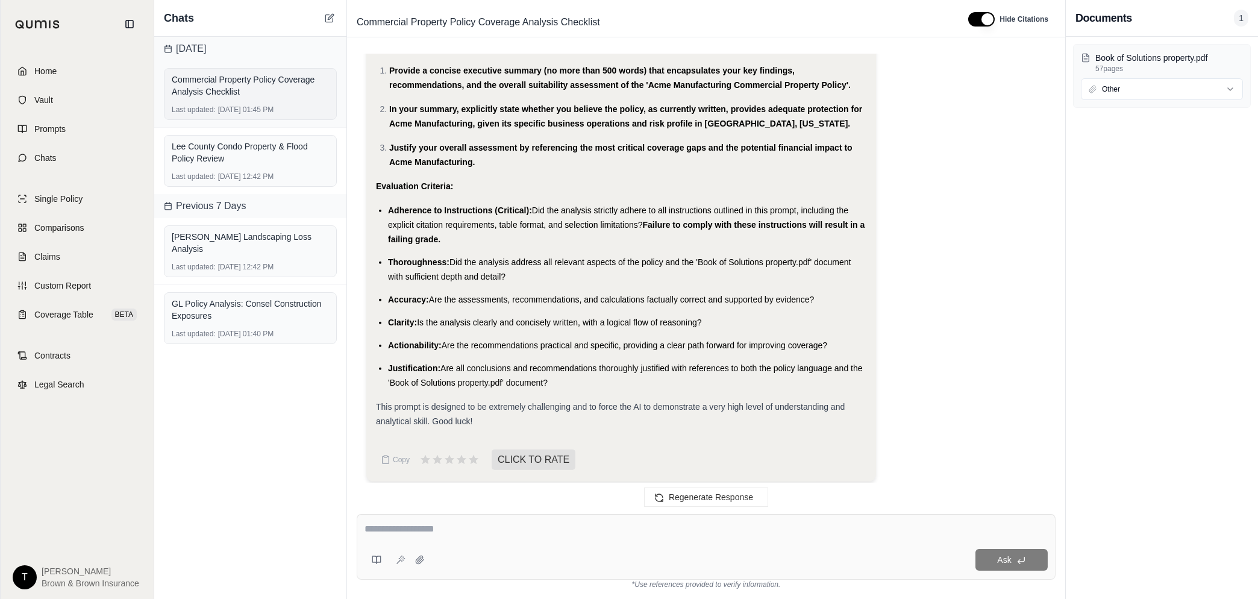
click at [235, 91] on div "Commercial Property Policy Coverage Analysis Checklist" at bounding box center [250, 86] width 157 height 24
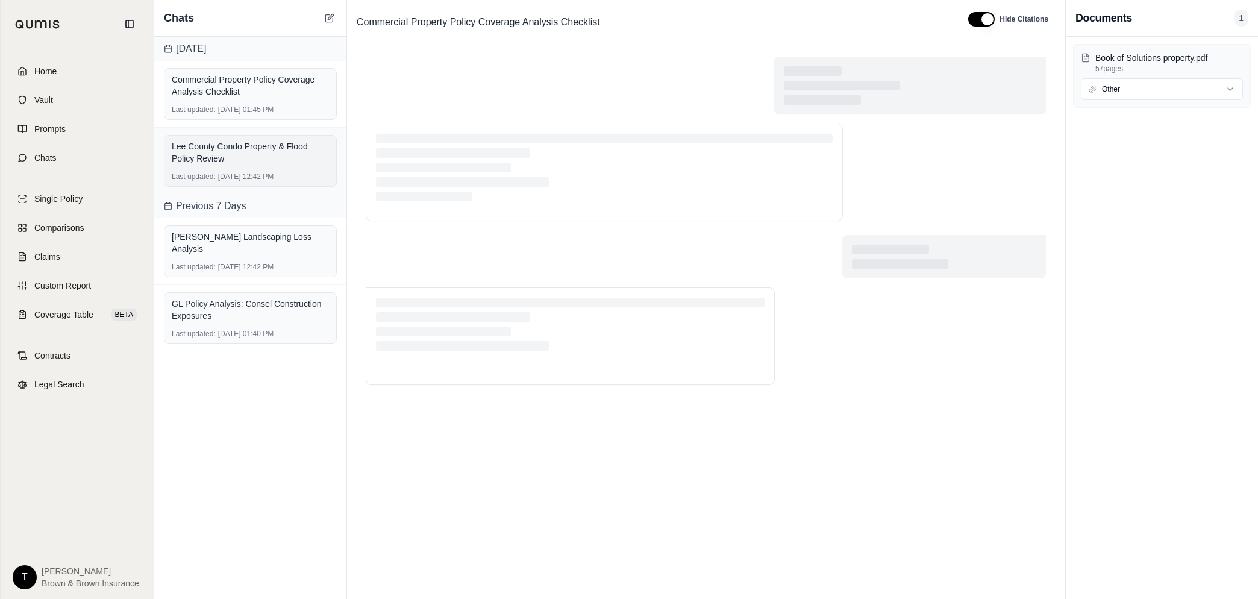
click at [248, 163] on div "Lee County Condo Property & Flood Policy Review" at bounding box center [250, 152] width 157 height 24
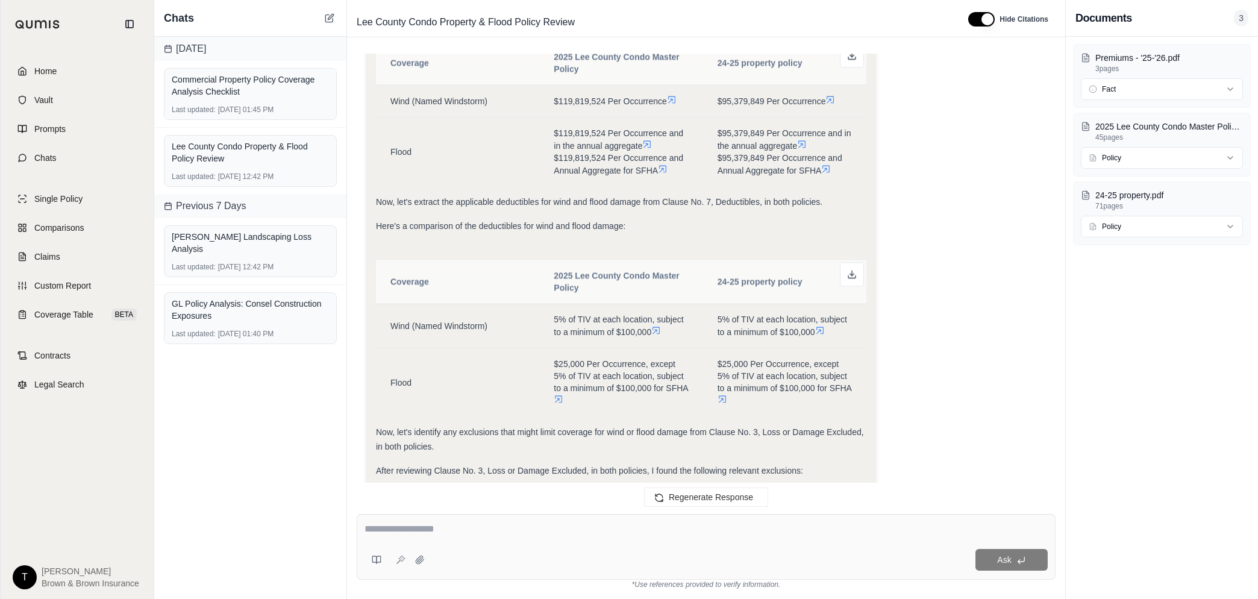
scroll to position [16321, 0]
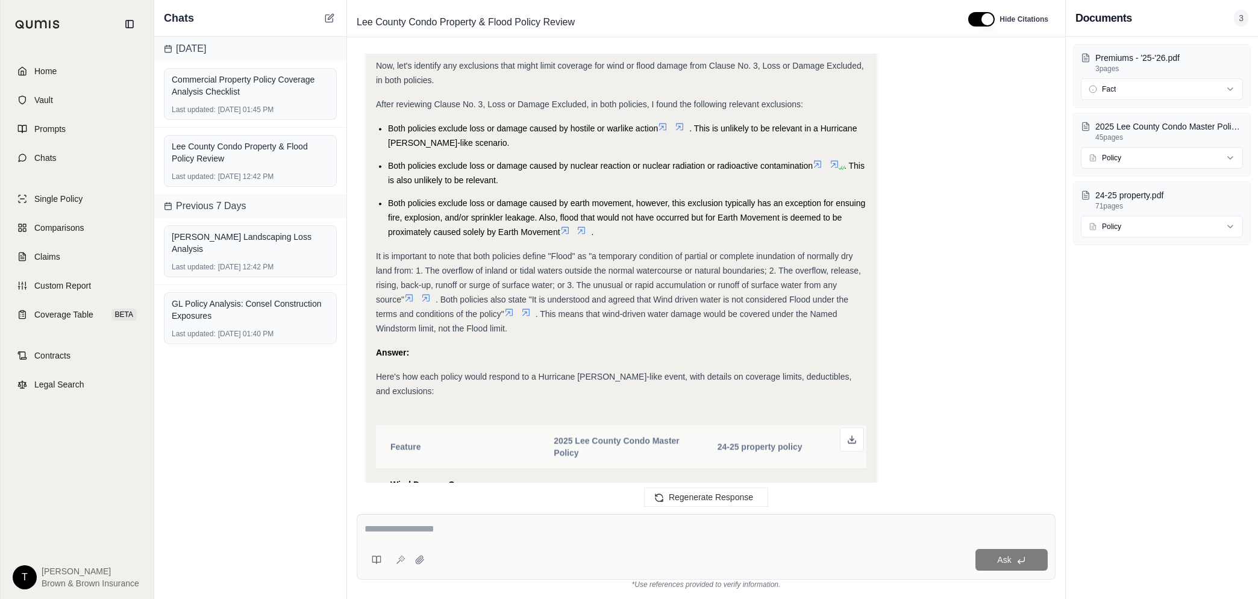
click at [435, 528] on textarea at bounding box center [706, 529] width 683 height 14
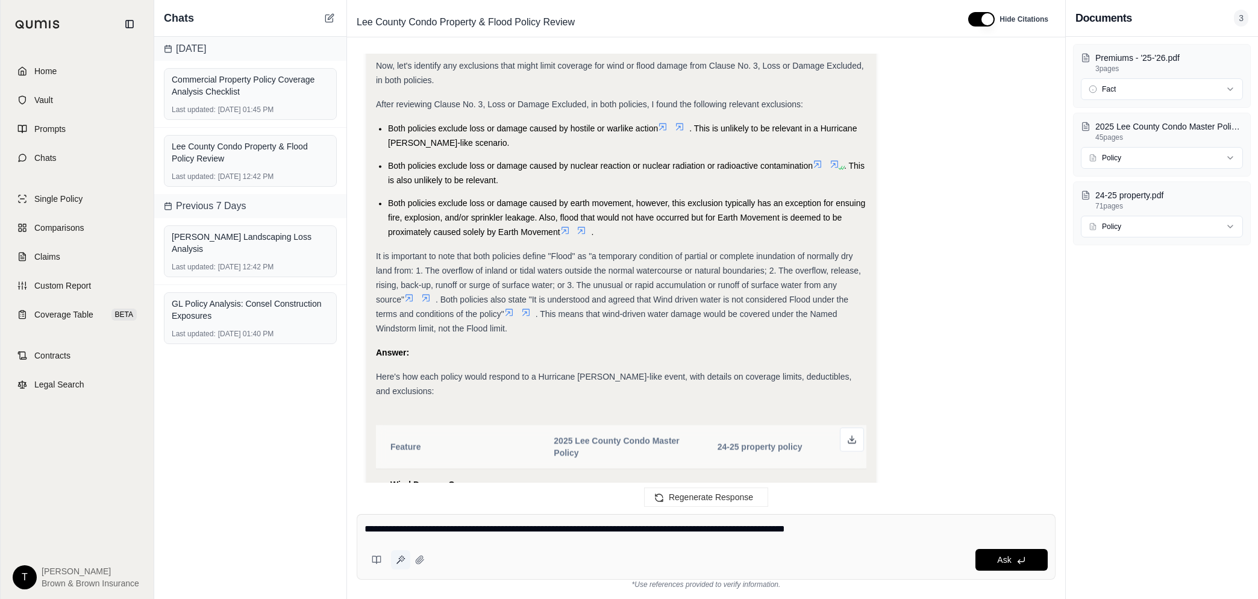
type textarea "**********"
click at [396, 562] on icon at bounding box center [401, 560] width 10 height 10
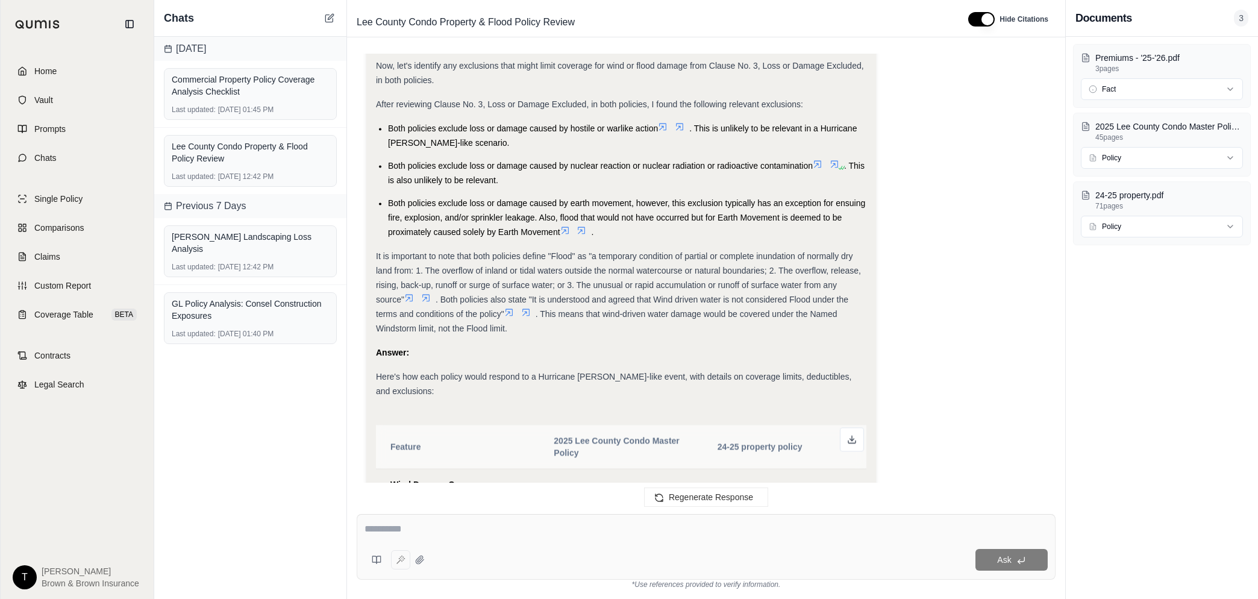
type textarea "**********"
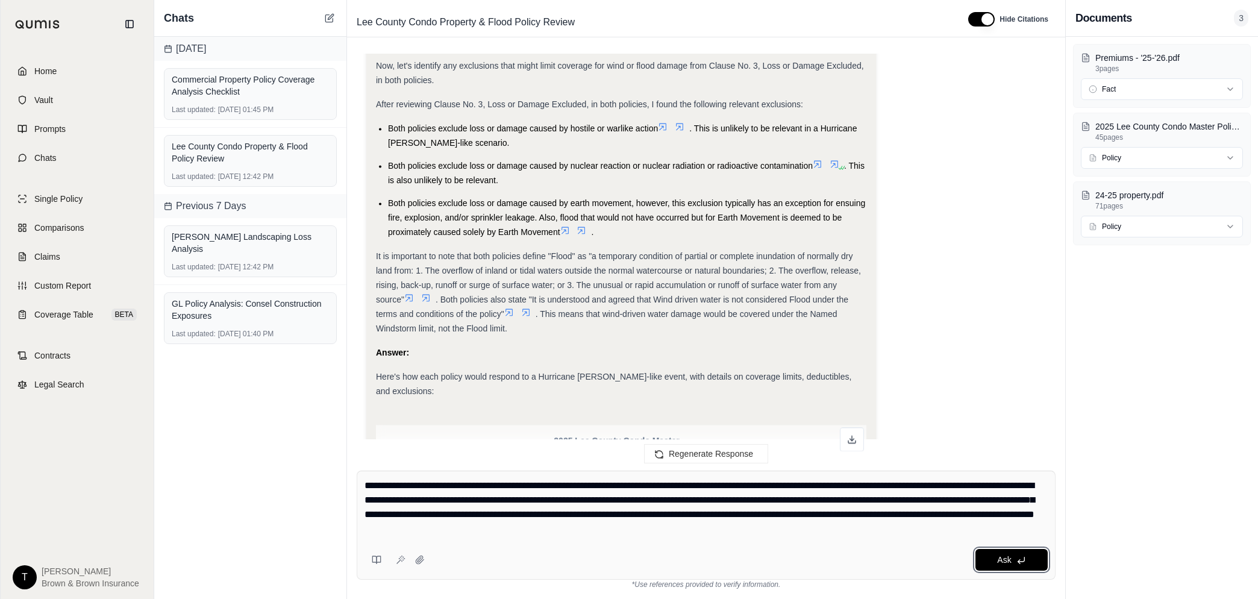
drag, startPoint x: 1015, startPoint y: 562, endPoint x: 1068, endPoint y: 537, distance: 58.5
click at [1016, 562] on button "Ask" at bounding box center [1011, 560] width 72 height 22
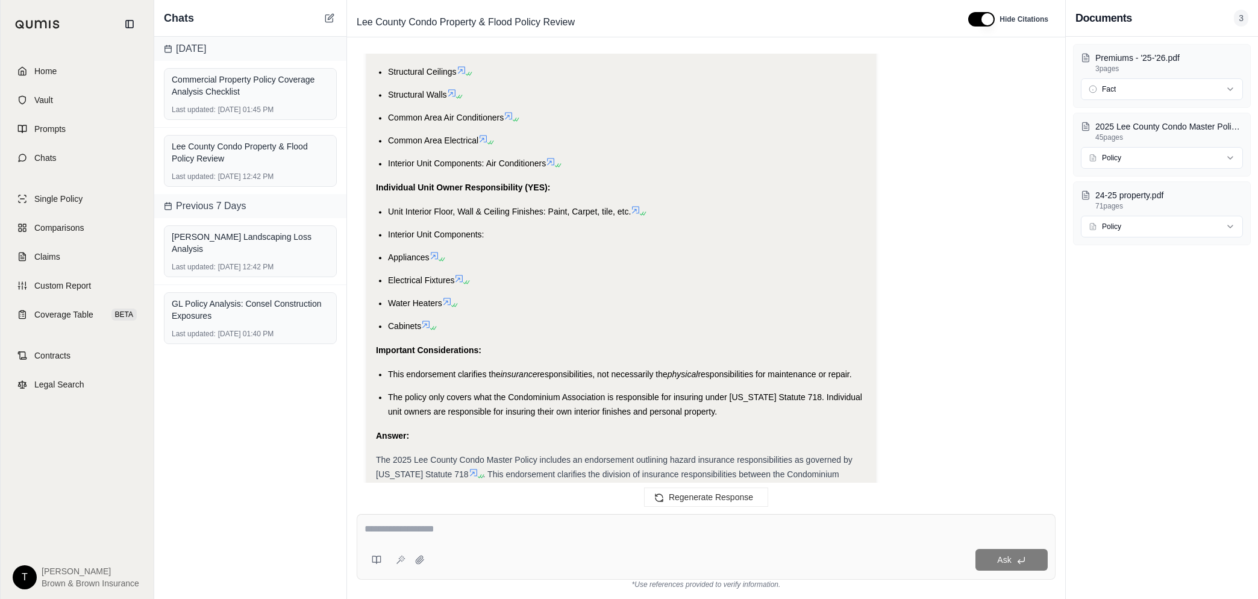
scroll to position [17957, 0]
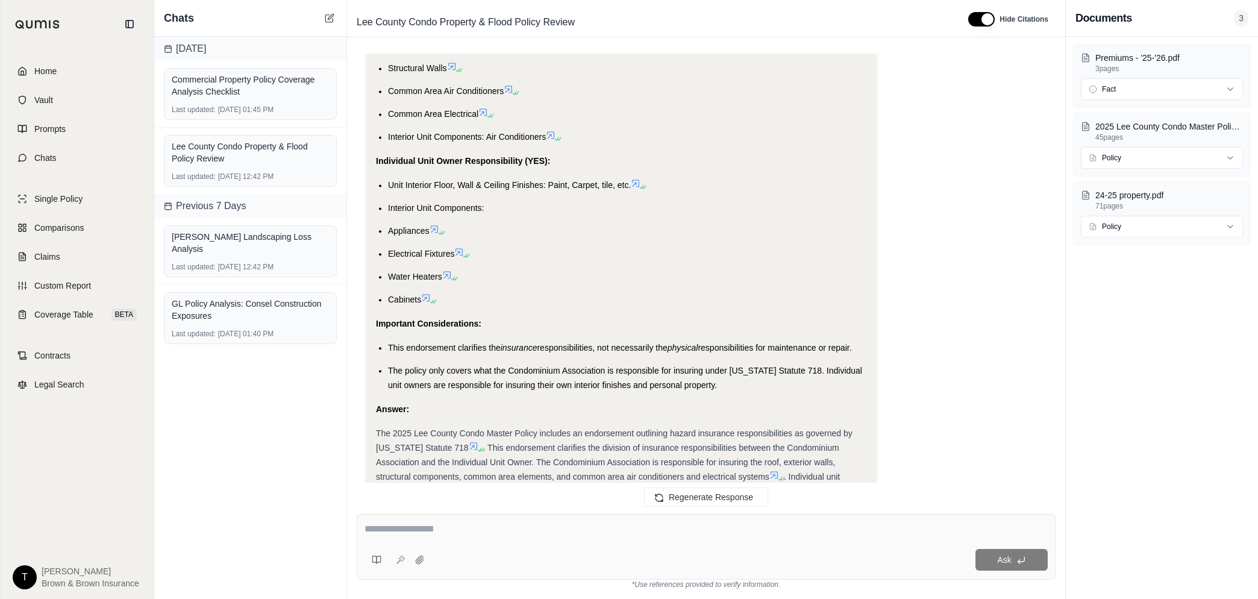
click at [405, 528] on textarea at bounding box center [706, 529] width 683 height 14
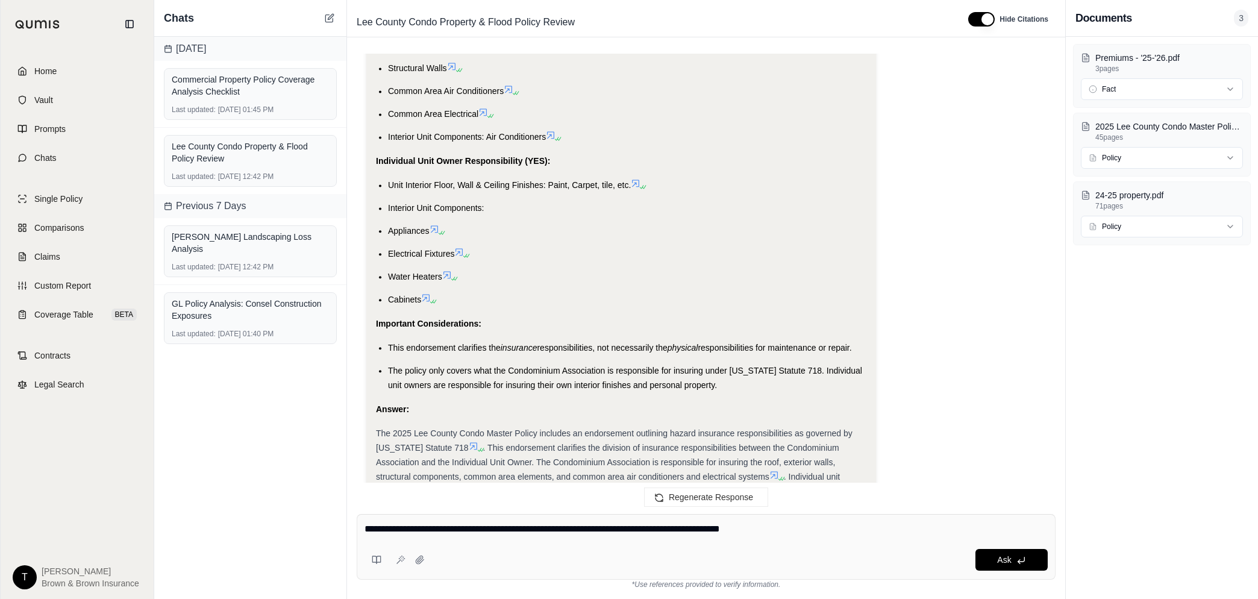
type textarea "**********"
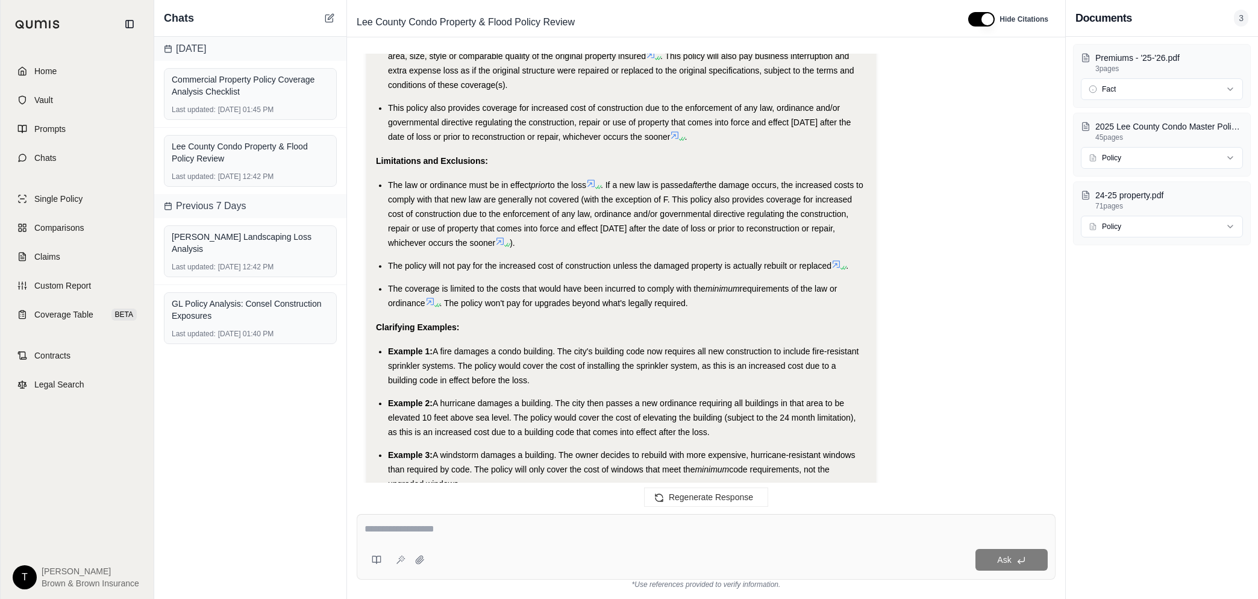
scroll to position [19346, 0]
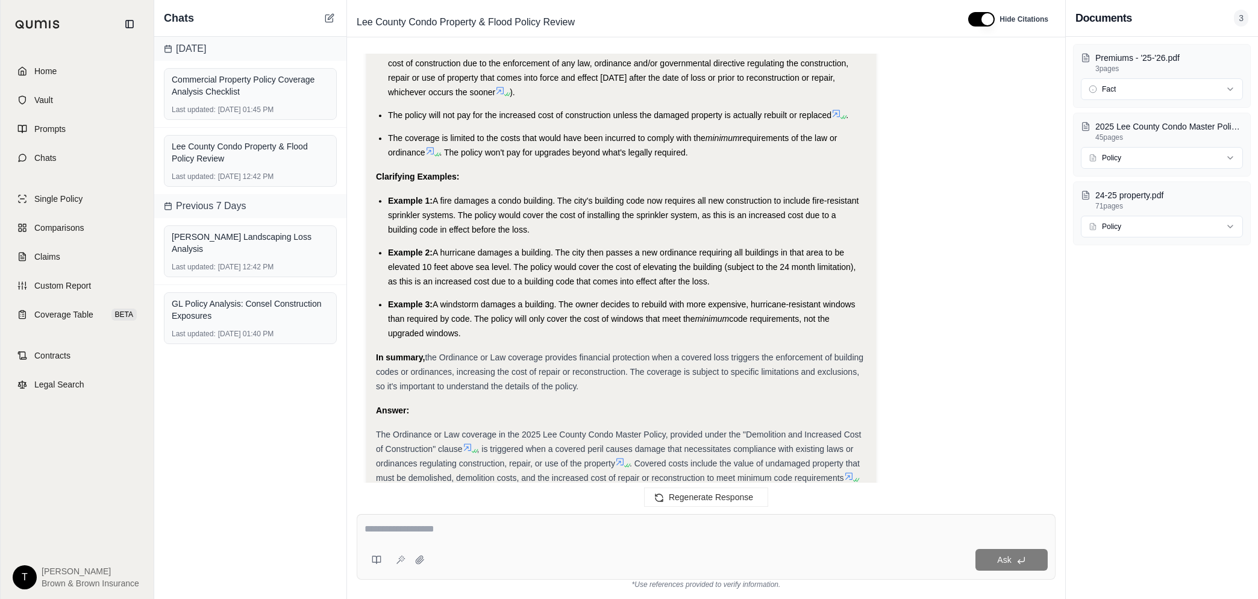
drag, startPoint x: 408, startPoint y: 533, endPoint x: 386, endPoint y: 528, distance: 22.7
click at [386, 528] on textarea at bounding box center [706, 529] width 683 height 14
paste textarea "**********"
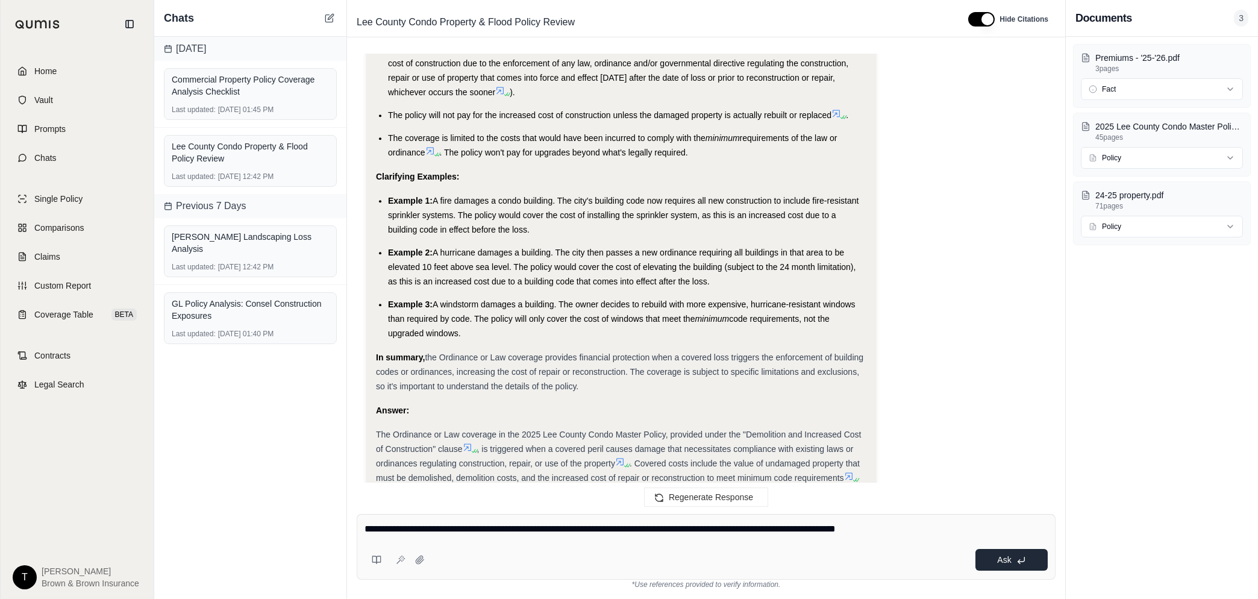
type textarea "**********"
click at [1016, 562] on icon at bounding box center [1021, 560] width 10 height 10
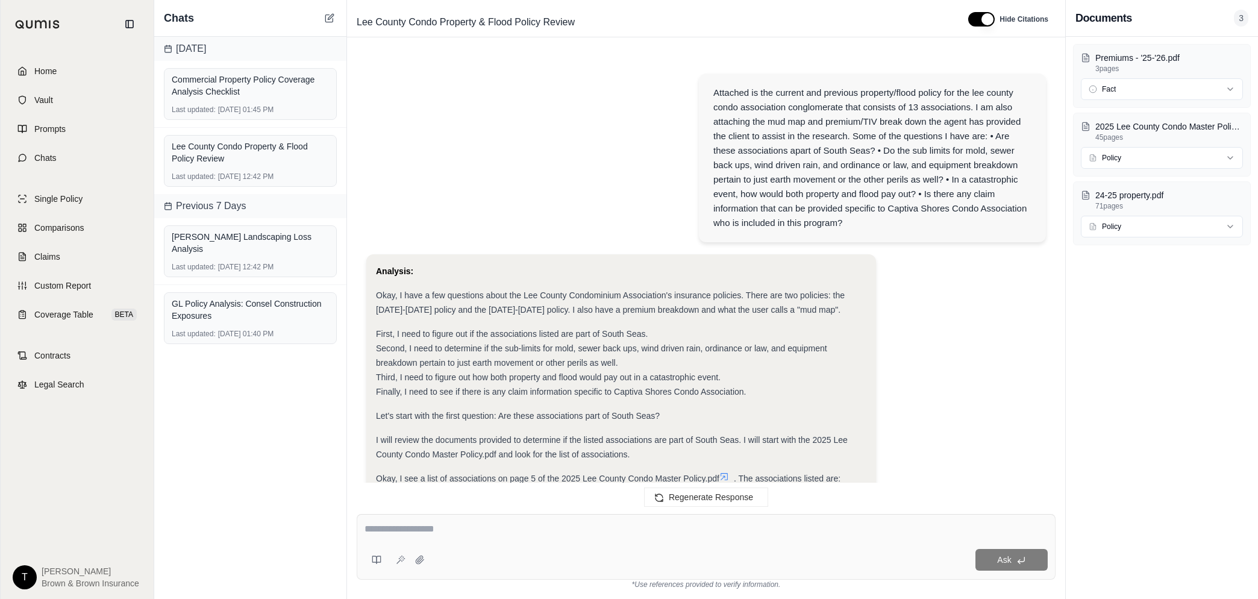
scroll to position [20187, 0]
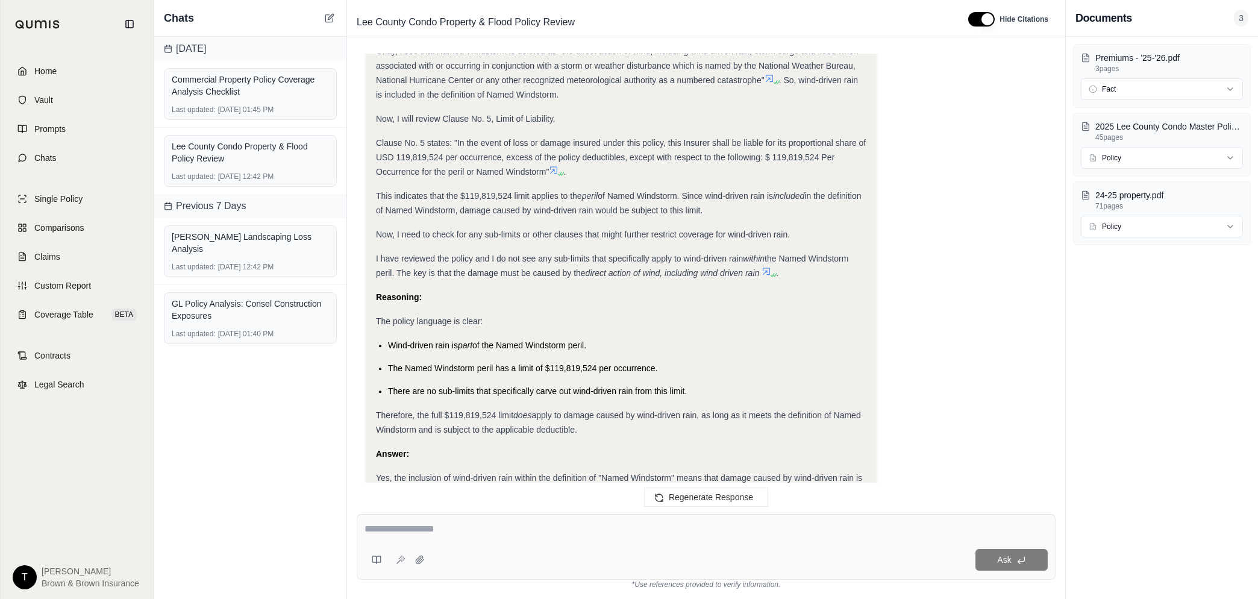
click at [430, 531] on textarea at bounding box center [706, 529] width 683 height 14
type textarea "**********"
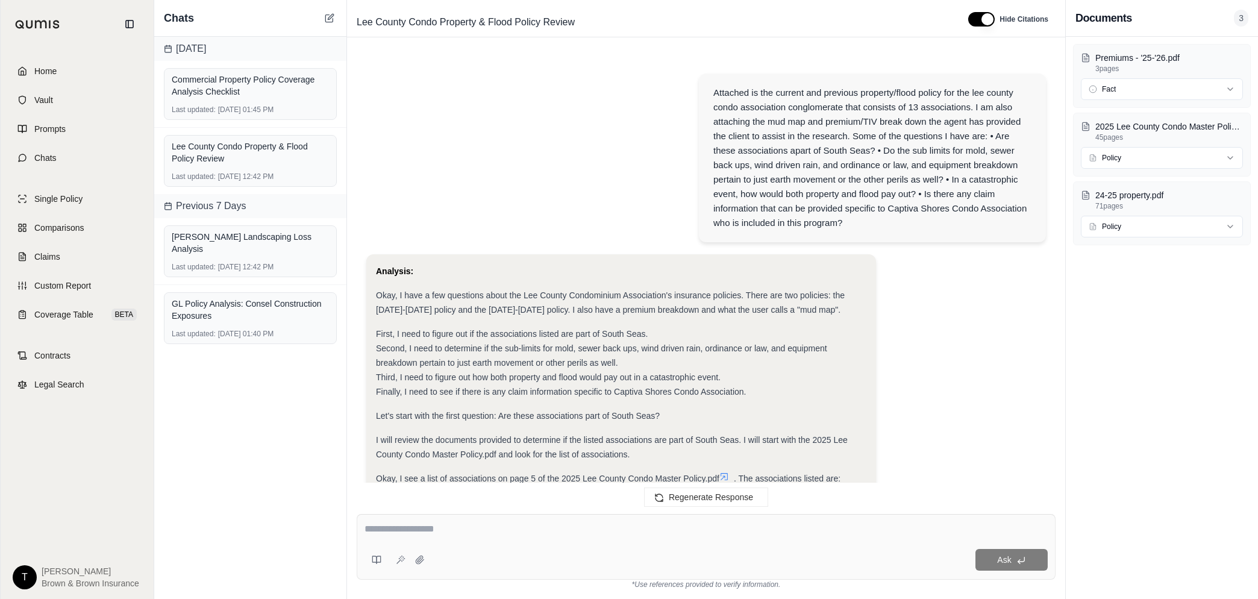
scroll to position [20641, 0]
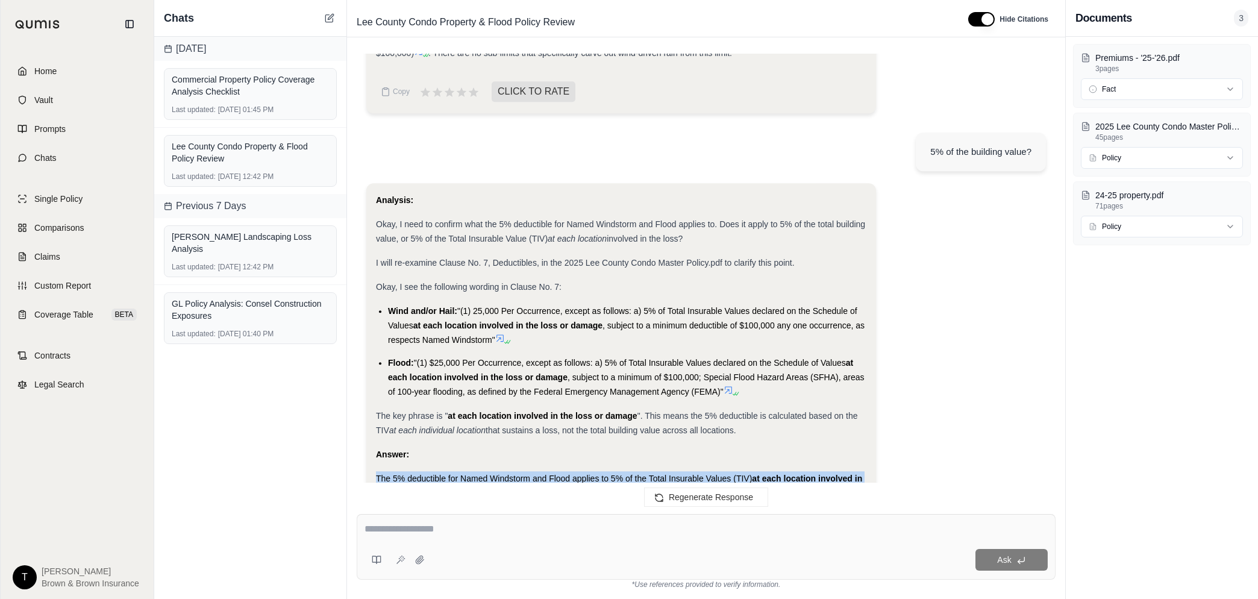
drag, startPoint x: 409, startPoint y: 416, endPoint x: 375, endPoint y: 384, distance: 46.5
click at [376, 471] on div "The 5% deductible for Named Windstorm and Flood applies to 5% of the Total Insu…" at bounding box center [621, 492] width 490 height 43
copy div "The 5% deductible for Named Windstorm and Flood applies to 5% of the Total Insu…"
click at [462, 530] on textarea at bounding box center [706, 529] width 683 height 14
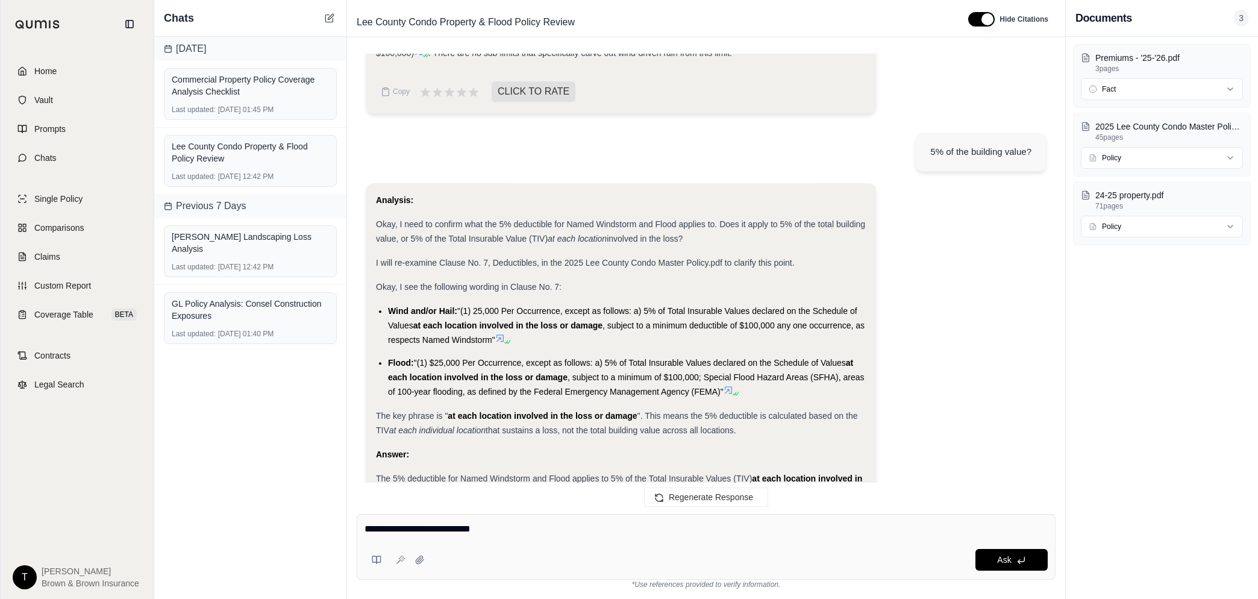
type textarea "**********"
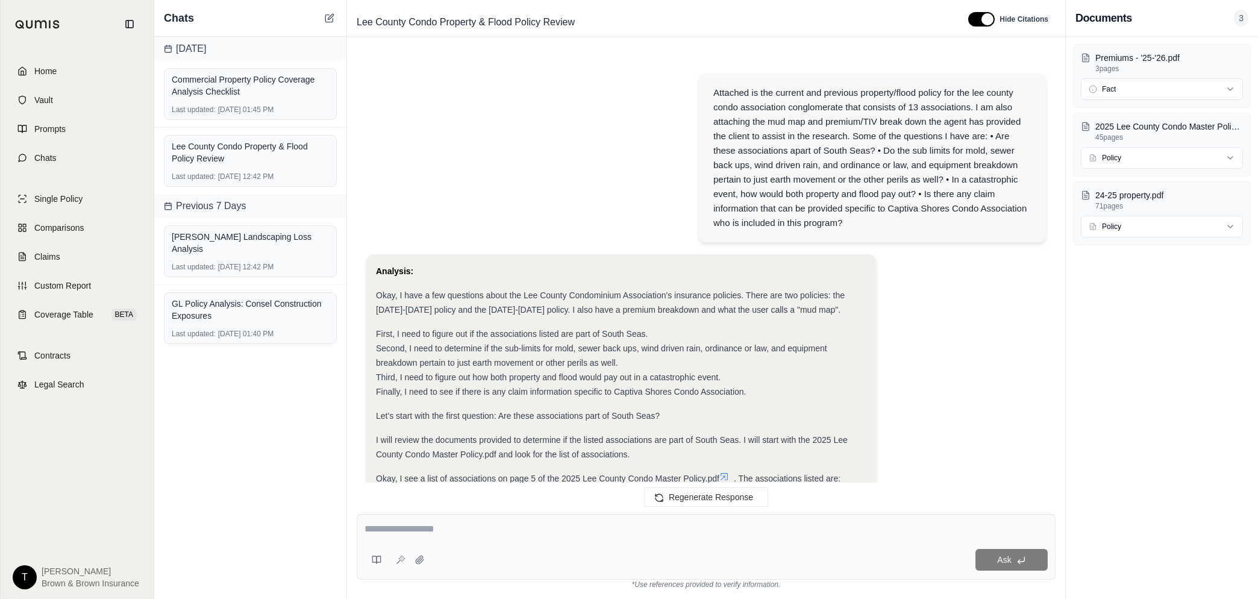
scroll to position [21122, 0]
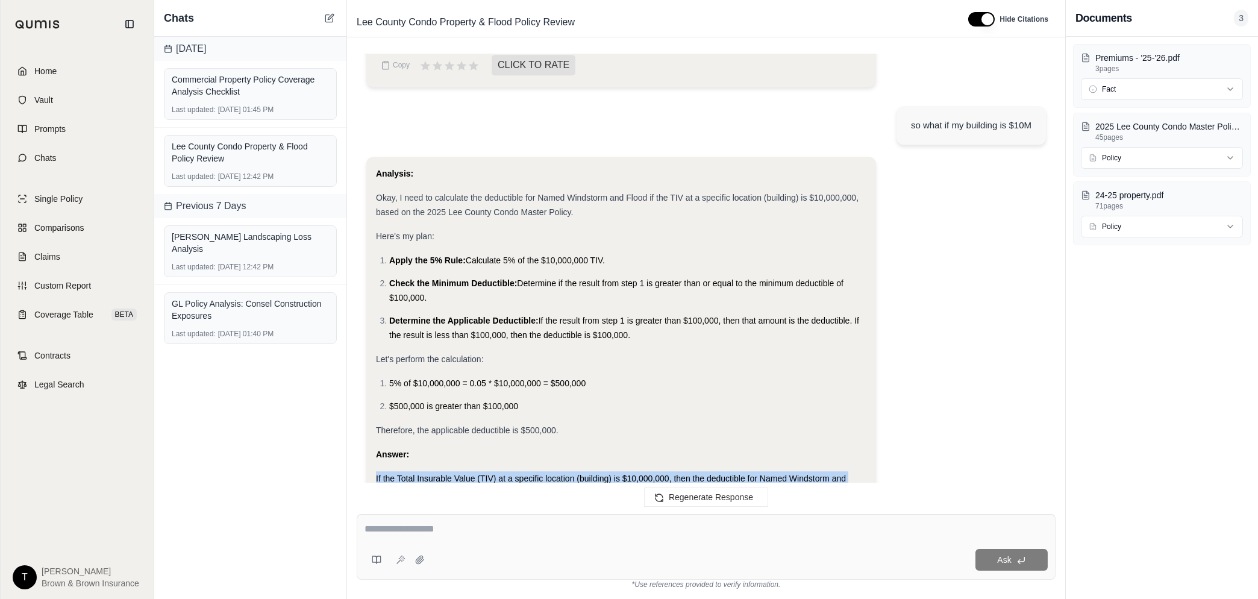
drag, startPoint x: 373, startPoint y: 385, endPoint x: 525, endPoint y: 417, distance: 155.7
click at [525, 417] on div "Analysis: Okay, I need to calculate the deductible for Named Windstorm and Floo…" at bounding box center [621, 362] width 510 height 411
drag, startPoint x: 525, startPoint y: 417, endPoint x: 440, endPoint y: 405, distance: 85.7
copy div "If the Total Insurable Value (TIV) at a specific location (building) is $10,000…"
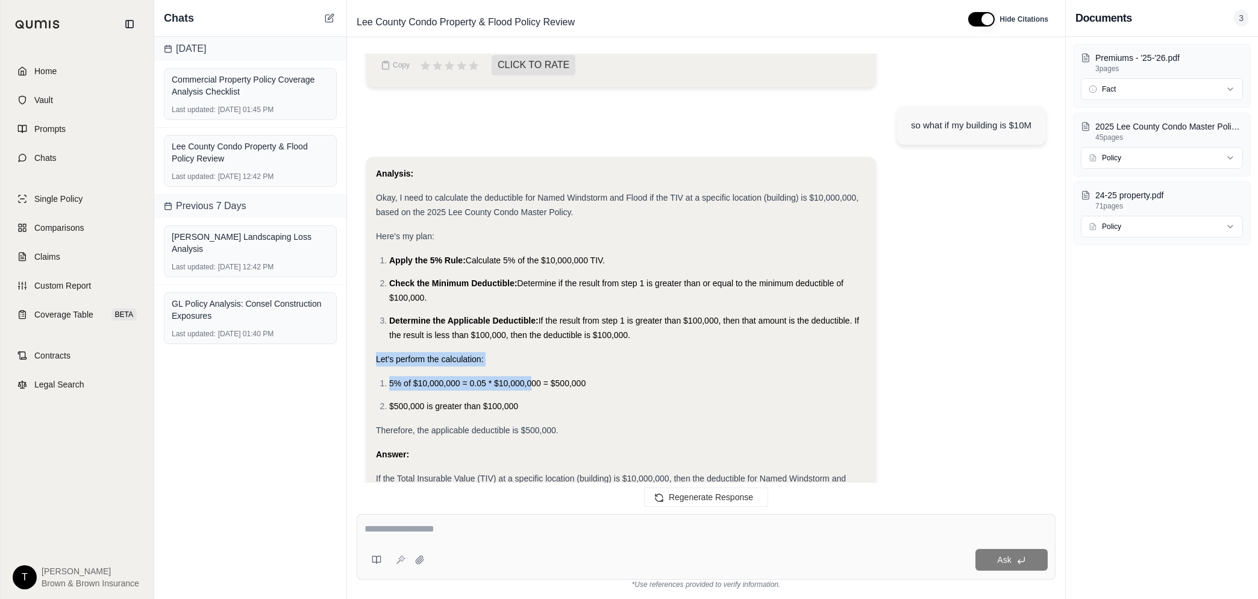
drag, startPoint x: 377, startPoint y: 268, endPoint x: 532, endPoint y: 284, distance: 155.6
click at [532, 284] on div "Analysis: Okay, I need to calculate the deductible for Named Windstorm and Floo…" at bounding box center [621, 340] width 490 height 348
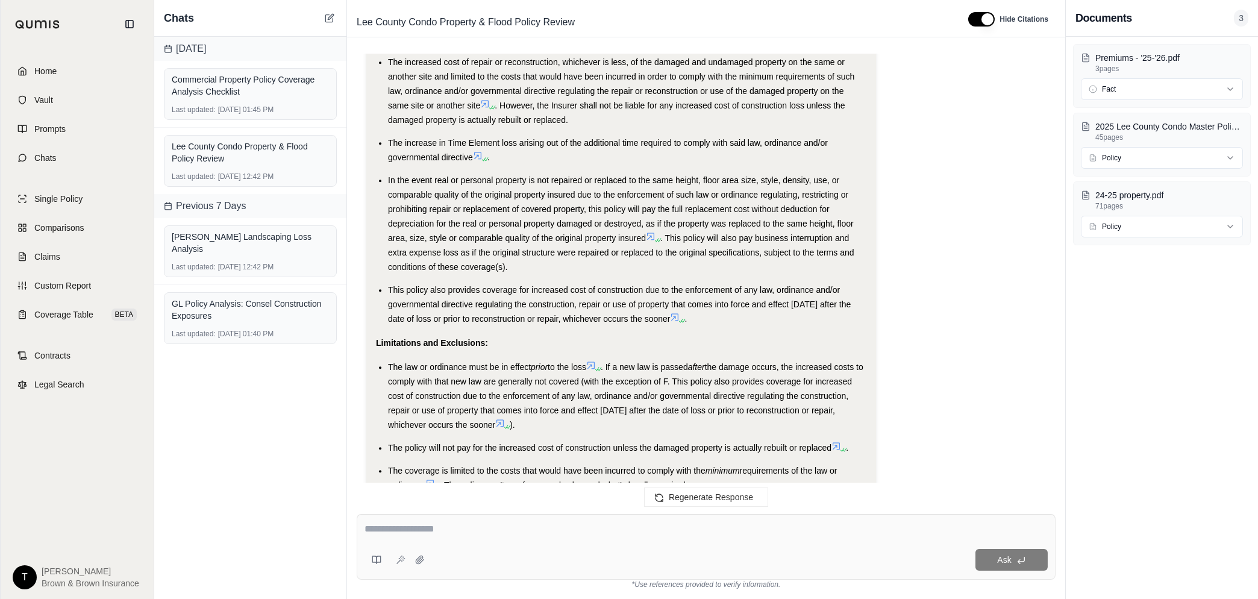
scroll to position [19013, 0]
click at [439, 339] on strong "Limitations and Exclusions:" at bounding box center [432, 344] width 112 height 10
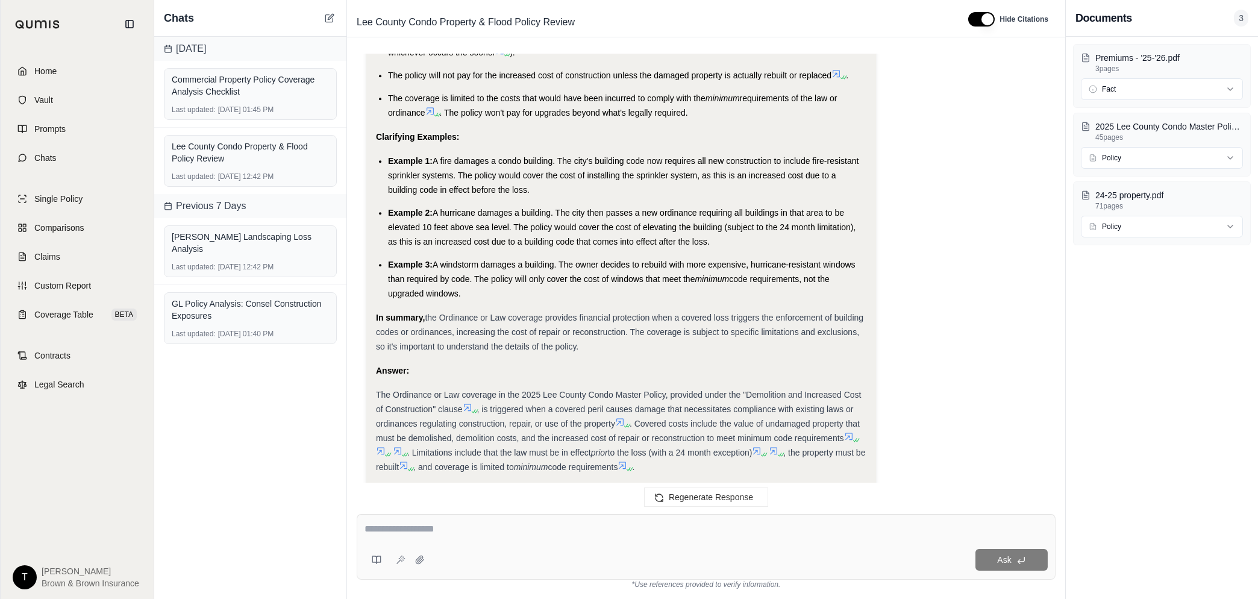
scroll to position [19390, 0]
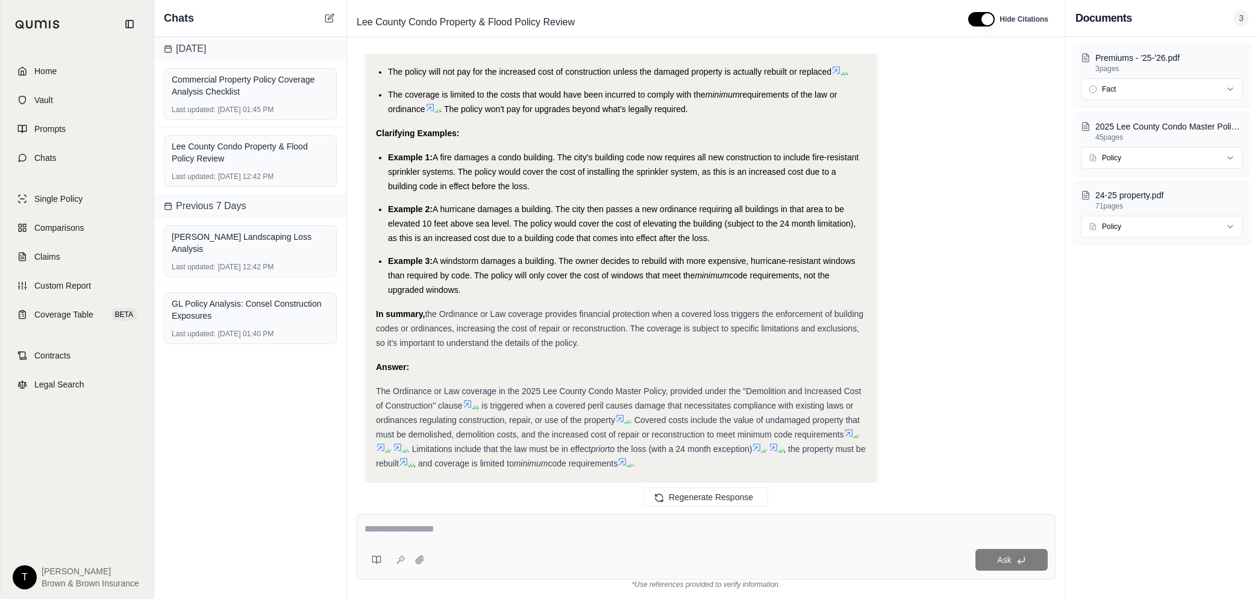
click at [393, 497] on span "Copy" at bounding box center [401, 502] width 17 height 10
click at [403, 530] on textarea at bounding box center [706, 529] width 683 height 14
paste textarea "**********"
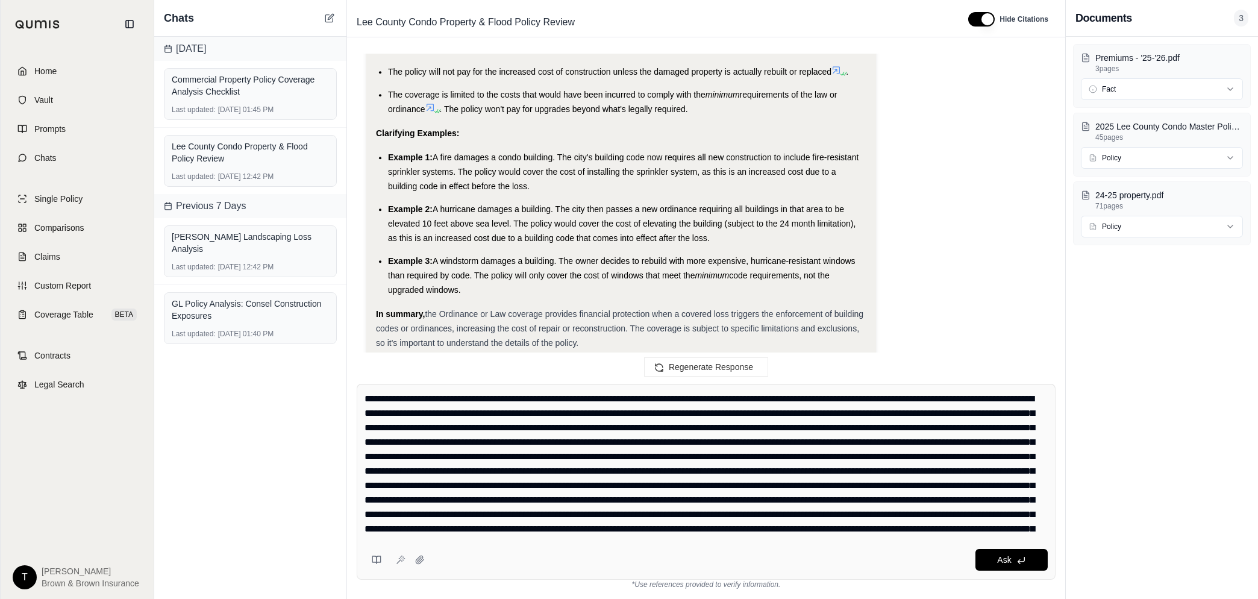
scroll to position [461, 0]
type textarea "**********"
drag, startPoint x: 1013, startPoint y: 554, endPoint x: 842, endPoint y: 510, distance: 176.7
click at [1014, 554] on button "Ask" at bounding box center [1011, 560] width 72 height 22
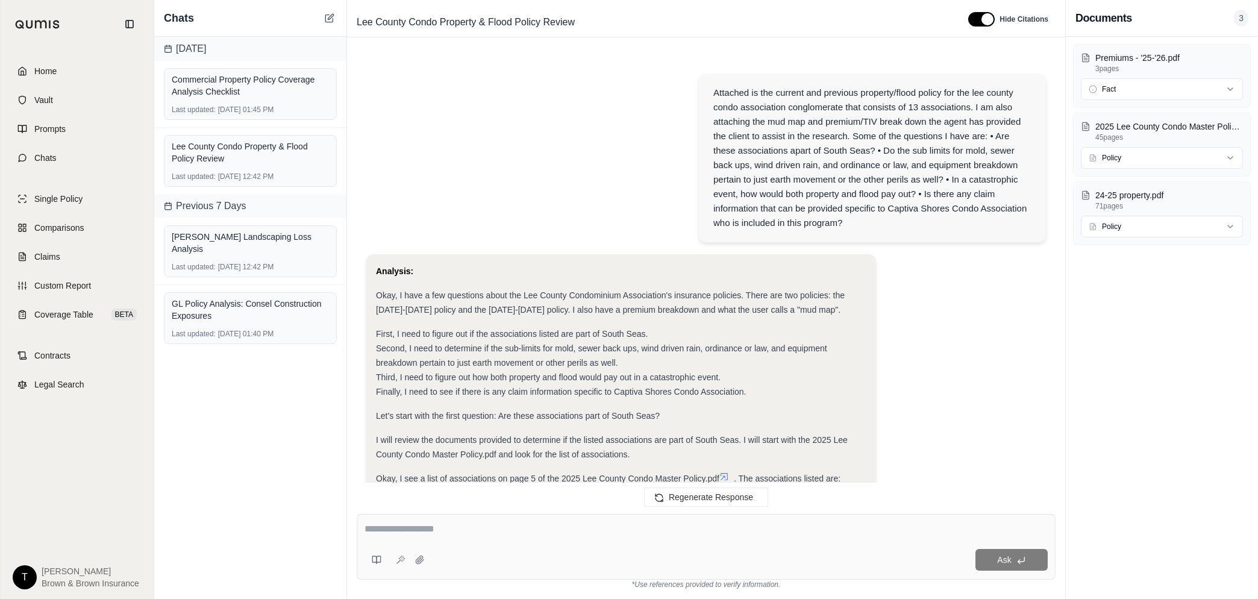
scroll to position [23493, 0]
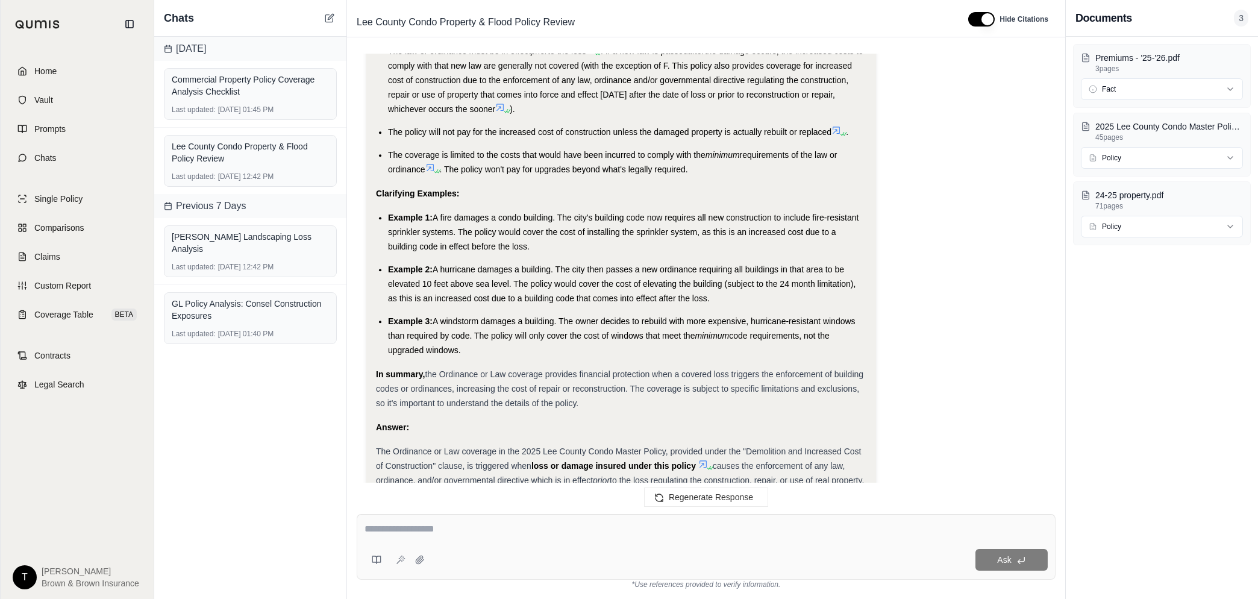
click at [437, 529] on textarea at bounding box center [706, 529] width 683 height 14
click at [434, 524] on textarea at bounding box center [706, 529] width 683 height 14
type textarea "**********"
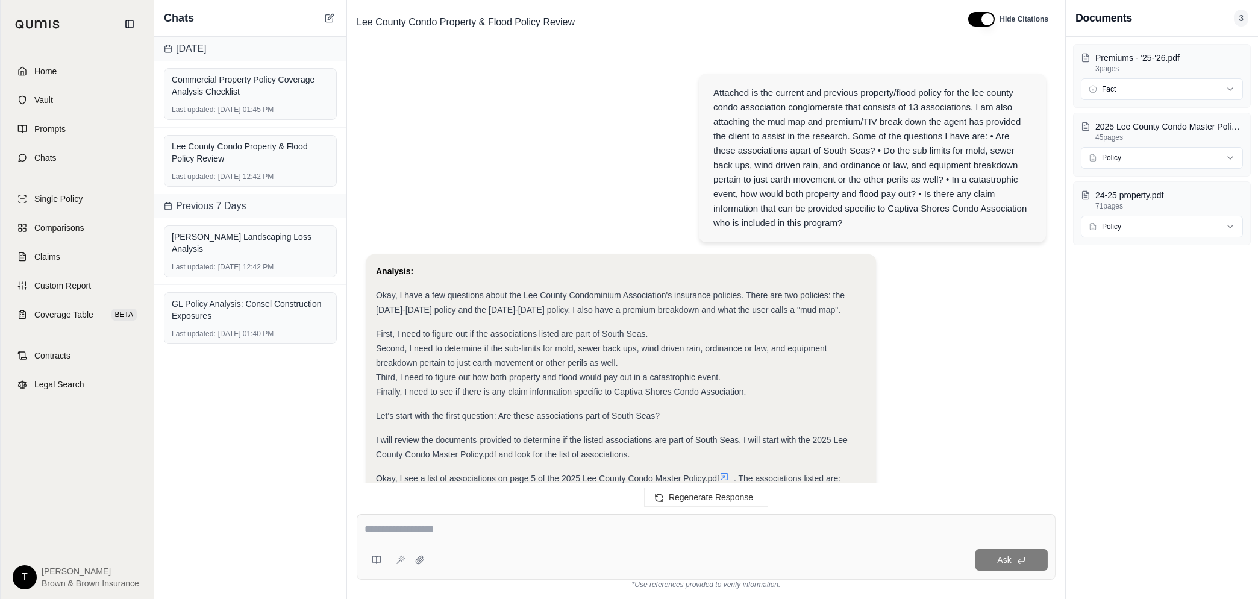
scroll to position [24666, 0]
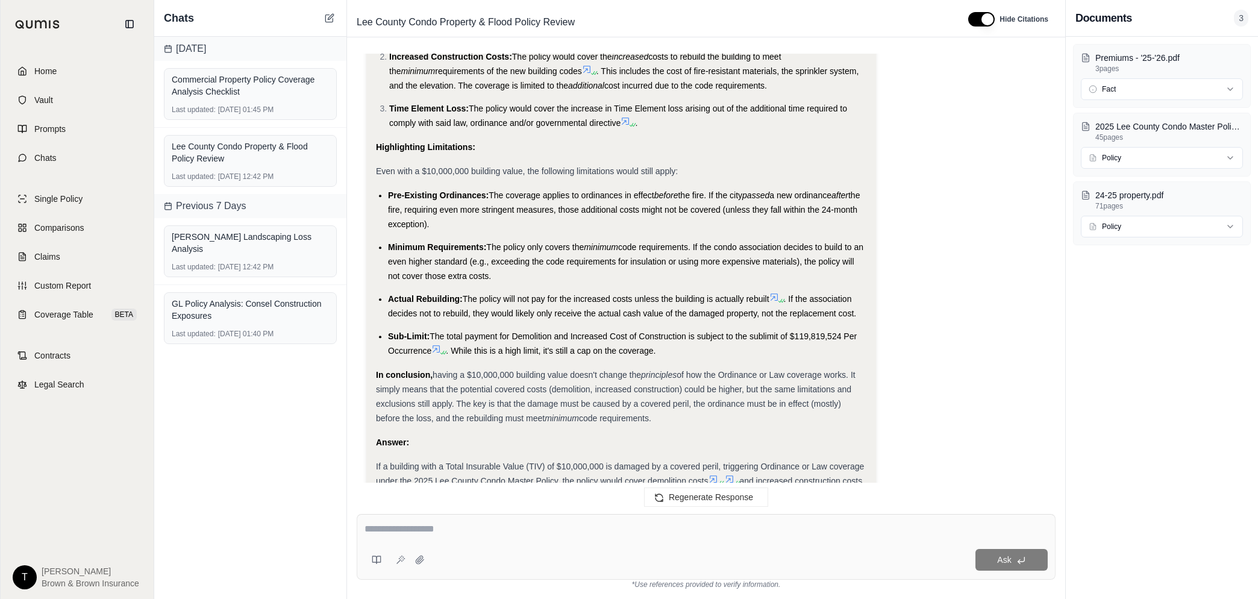
click at [455, 539] on div at bounding box center [706, 531] width 683 height 19
drag, startPoint x: 454, startPoint y: 537, endPoint x: 424, endPoint y: 526, distance: 31.5
click at [427, 525] on textarea at bounding box center [706, 529] width 683 height 14
paste textarea "**********"
type textarea "**********"
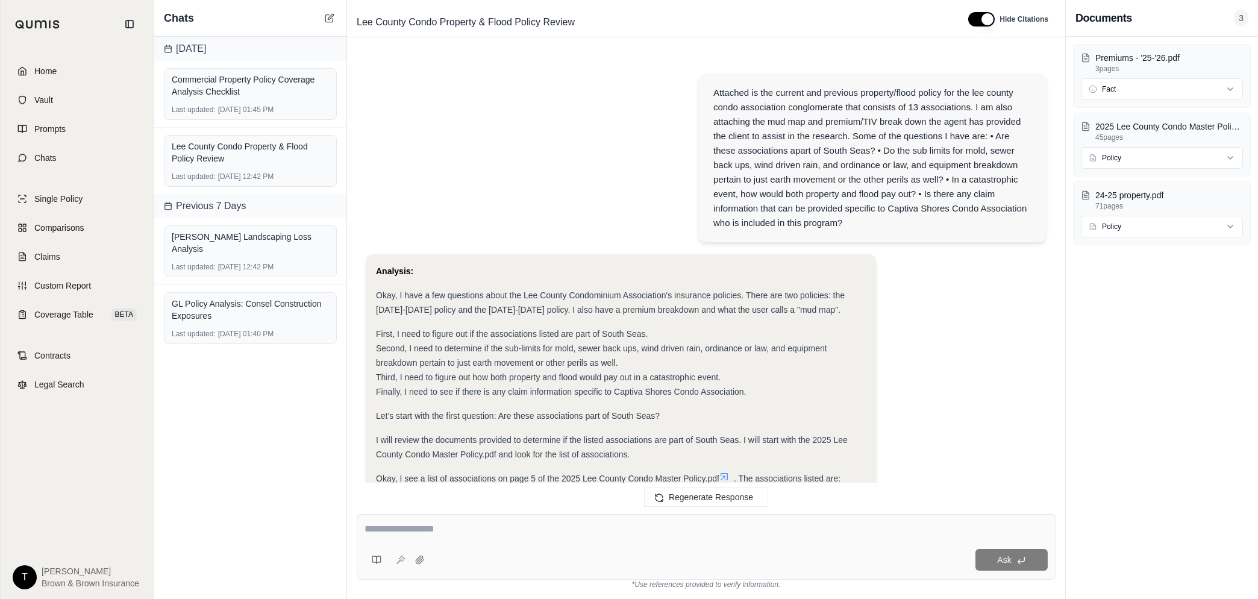
scroll to position [26074, 0]
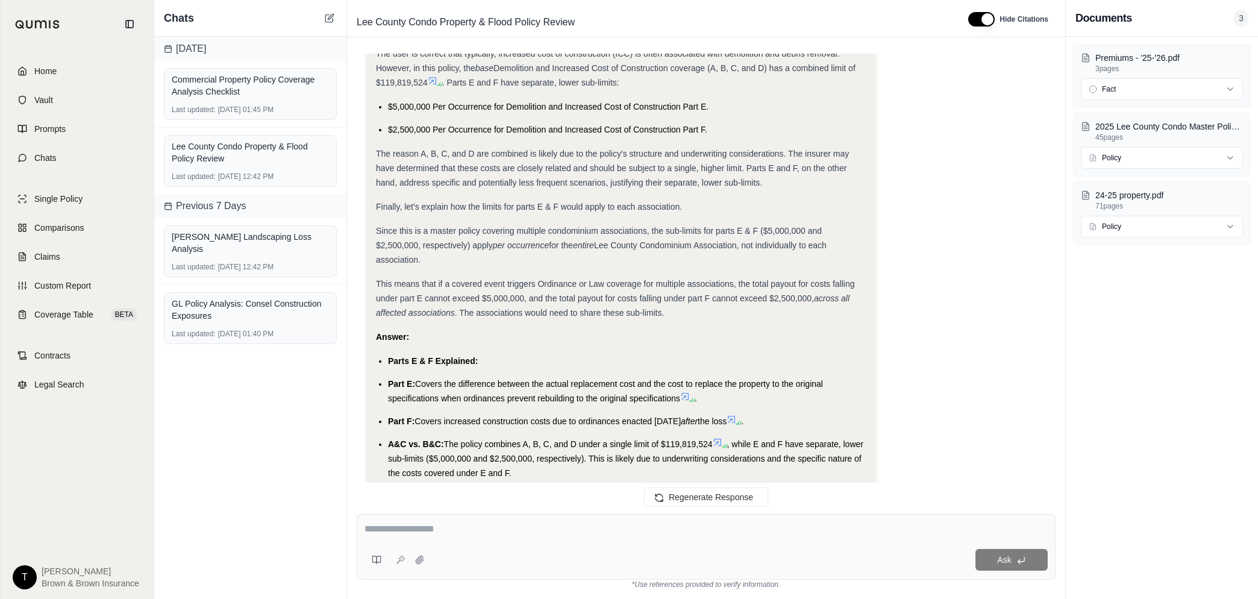
drag, startPoint x: 579, startPoint y: 407, endPoint x: 380, endPoint y: 247, distance: 255.5
click at [380, 354] on ul "Parts E & F Explained: Part E: Covers the difference between the actual replace…" at bounding box center [621, 443] width 490 height 178
drag, startPoint x: 380, startPoint y: 247, endPoint x: 402, endPoint y: 252, distance: 22.9
copy ul "Parts E & F Explained: Part E: Covers the difference between the actual replace…"
click at [430, 535] on div at bounding box center [706, 531] width 683 height 19
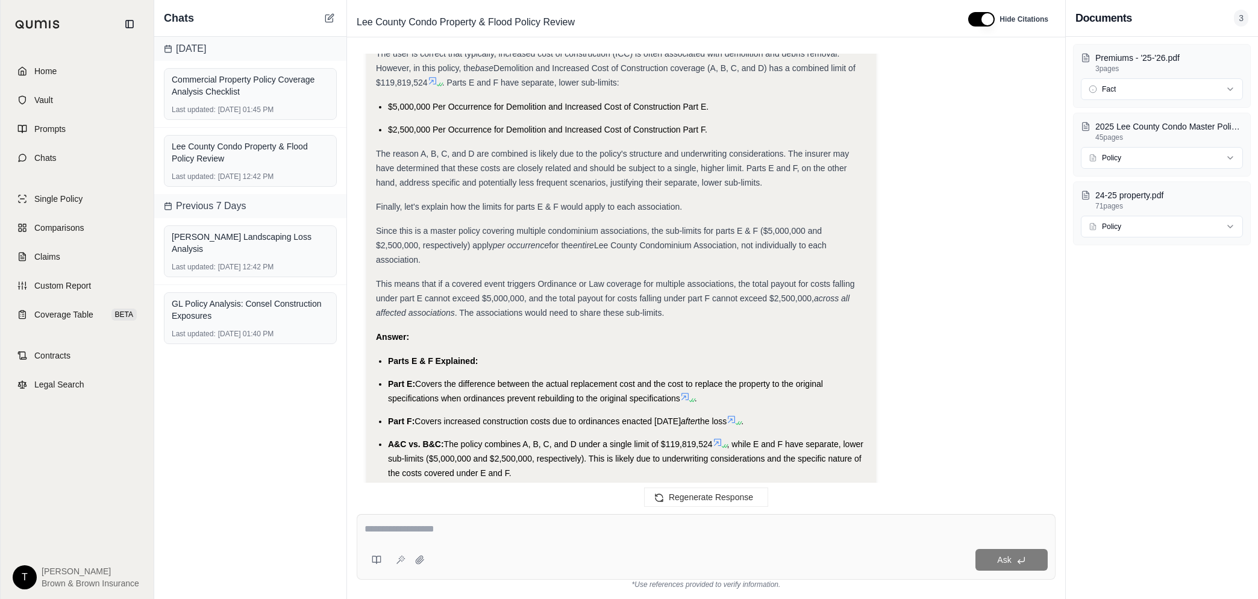
click at [431, 527] on textarea at bounding box center [706, 529] width 683 height 14
click at [446, 531] on textarea at bounding box center [706, 529] width 683 height 14
type textarea "*"
type textarea "**********"
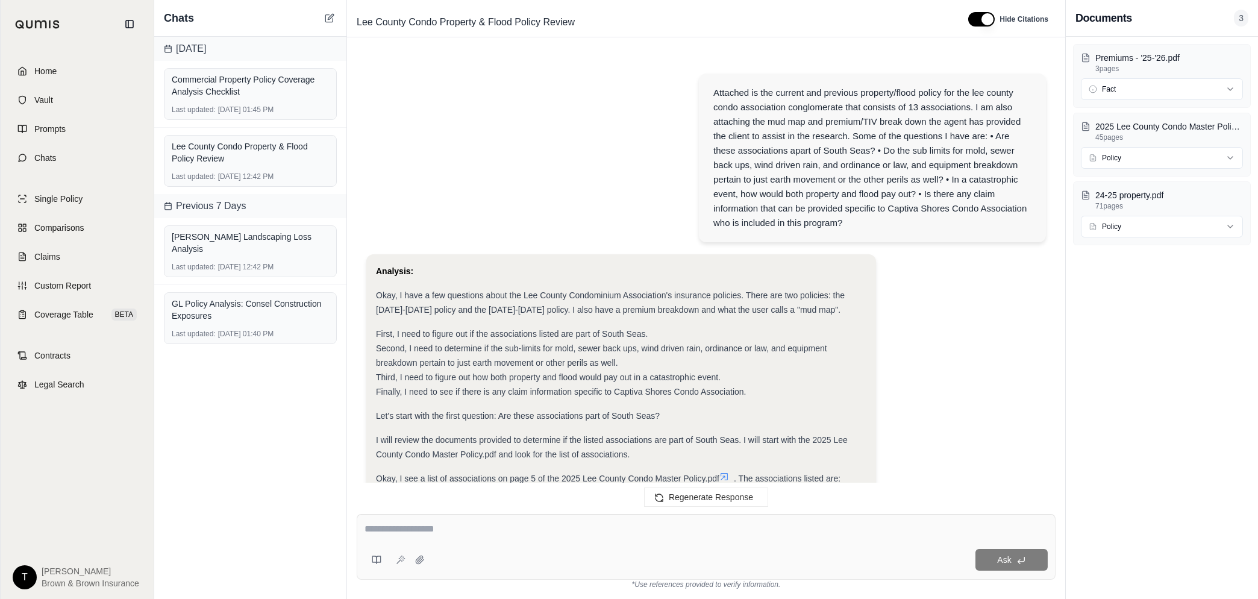
scroll to position [26922, 0]
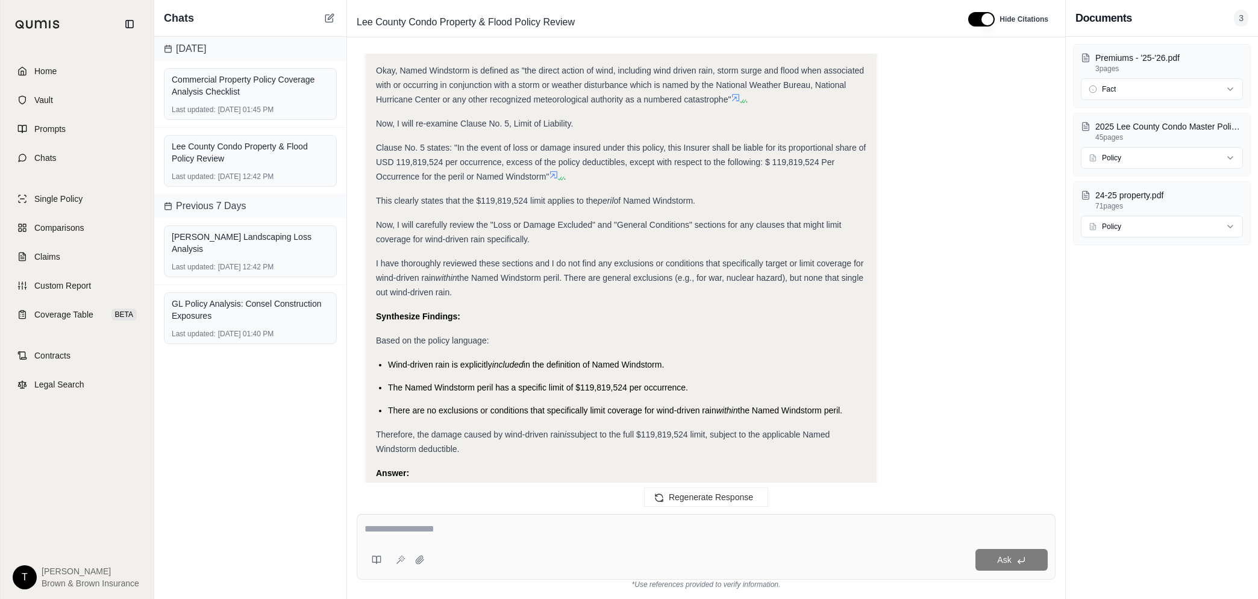
drag, startPoint x: 842, startPoint y: 417, endPoint x: 371, endPoint y: 381, distance: 471.9
click at [371, 381] on div "Analysis: Okay, I need to definitively confirm whether wind-driven rain damage …" at bounding box center [621, 197] width 510 height 780
click at [402, 529] on textarea at bounding box center [706, 529] width 683 height 14
type textarea "**********"
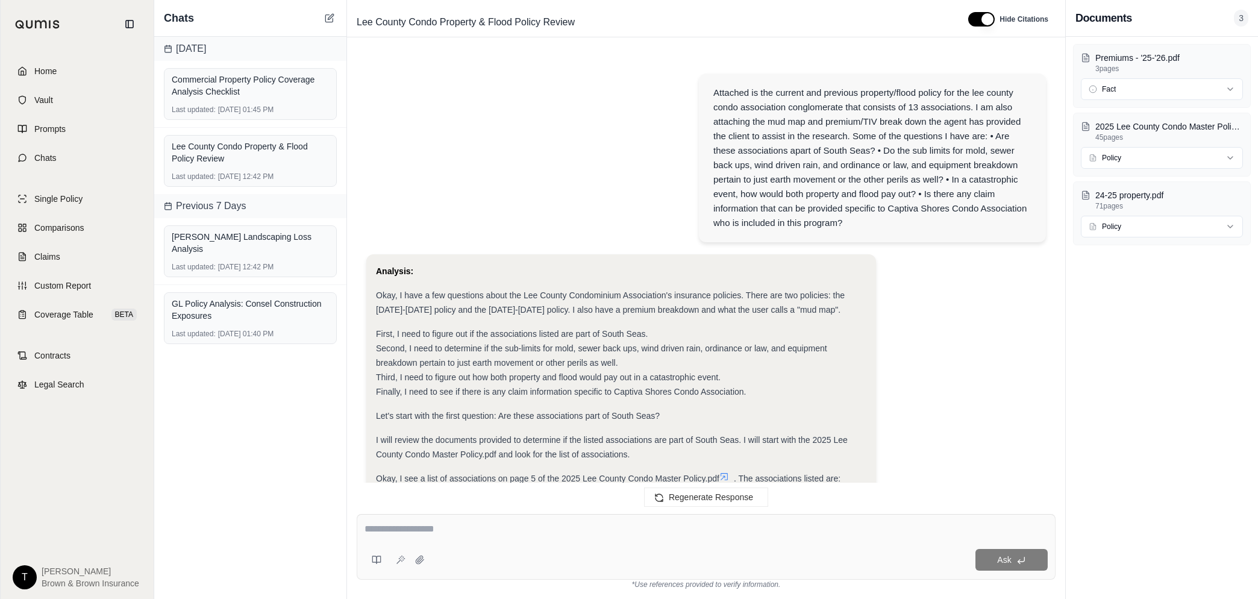
scroll to position [27587, 0]
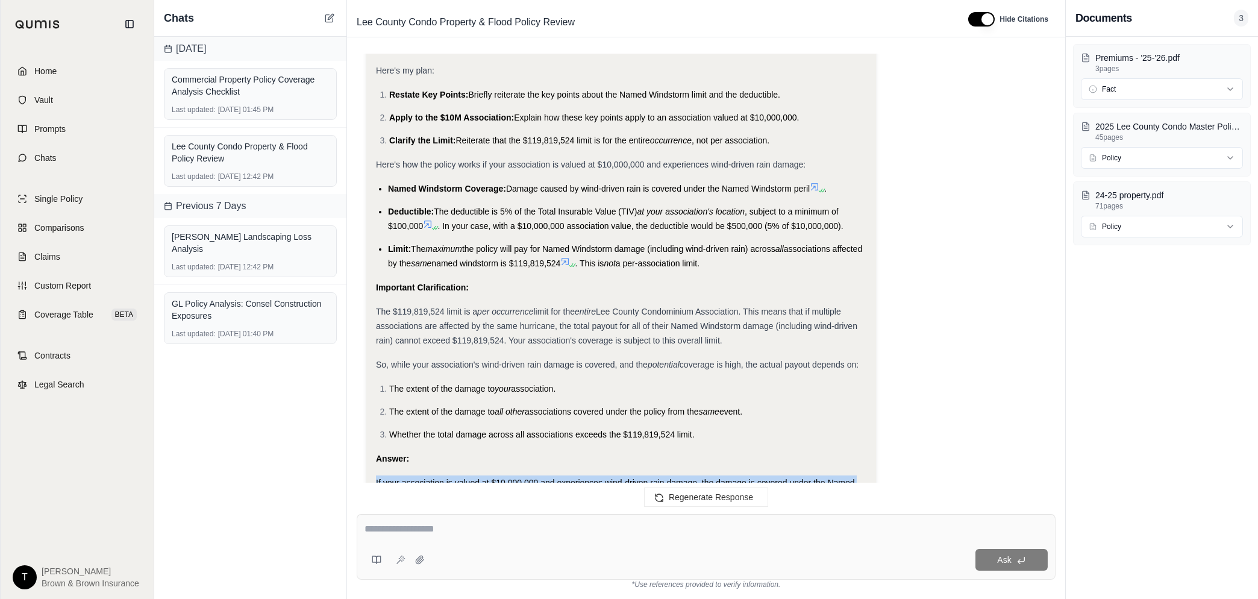
drag, startPoint x: 456, startPoint y: 416, endPoint x: 370, endPoint y: 369, distance: 97.9
click at [370, 369] on div "Analysis: Okay, I need to reiterate how the policy works when a specific associ…" at bounding box center [621, 281] width 510 height 581
drag, startPoint x: 370, startPoint y: 369, endPoint x: 511, endPoint y: 388, distance: 142.2
copy div "If your association is valued at $10,000,000 and experiences wind-driven rain d…"
